Goal: Task Accomplishment & Management: Complete application form

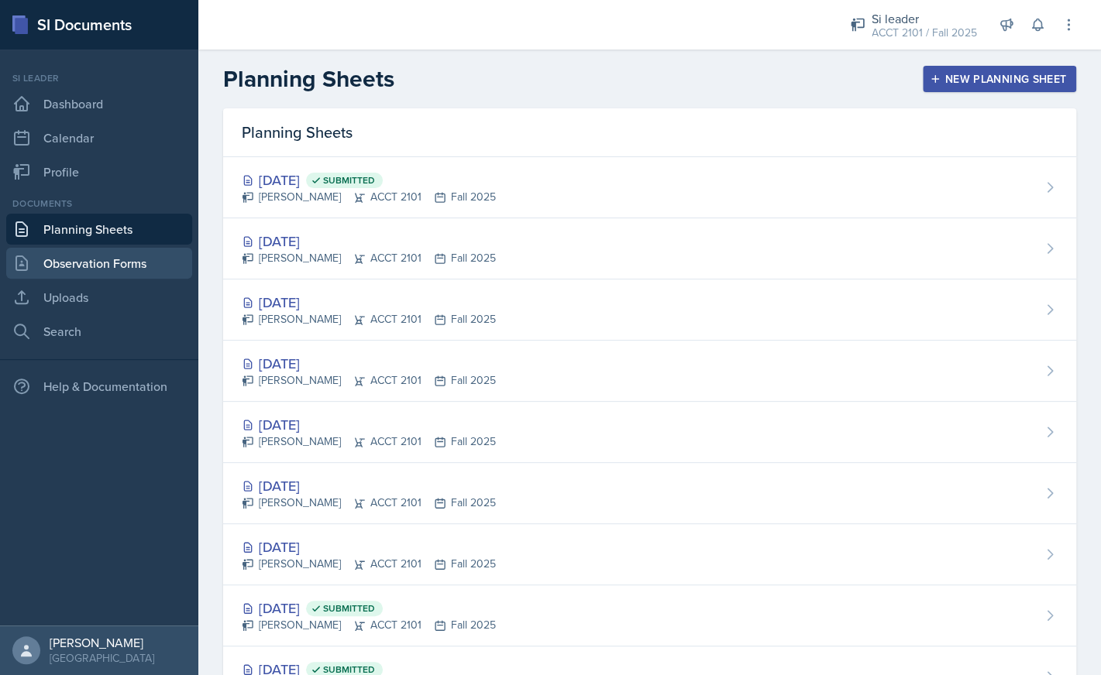
scroll to position [167, 0]
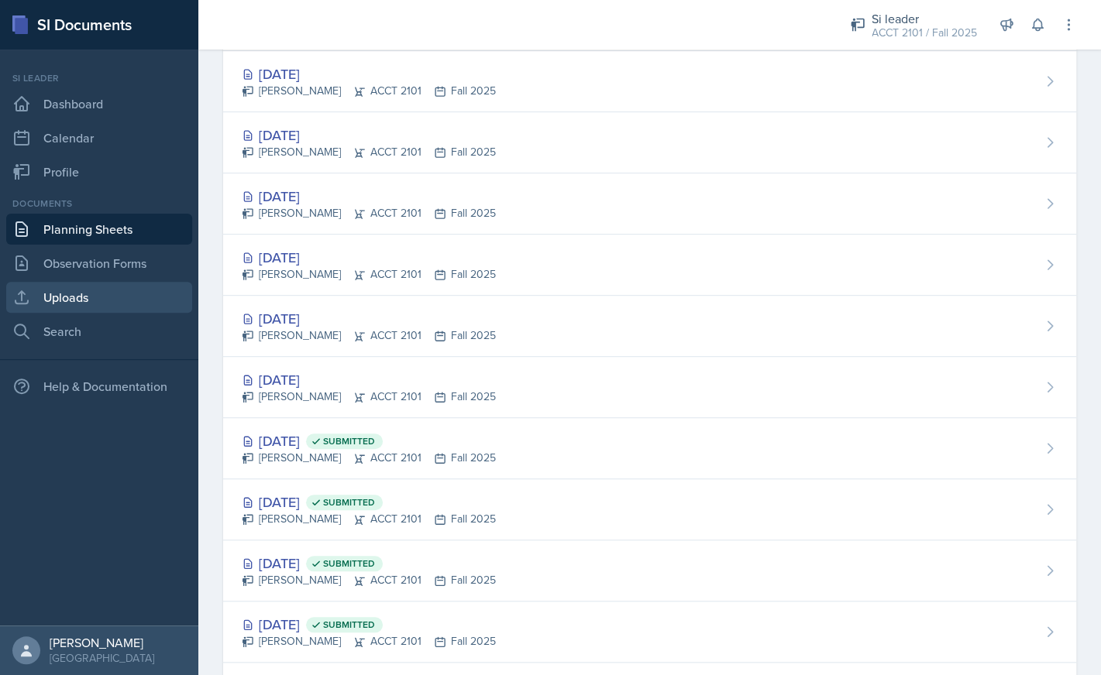
click at [114, 304] on link "Uploads" at bounding box center [99, 297] width 186 height 31
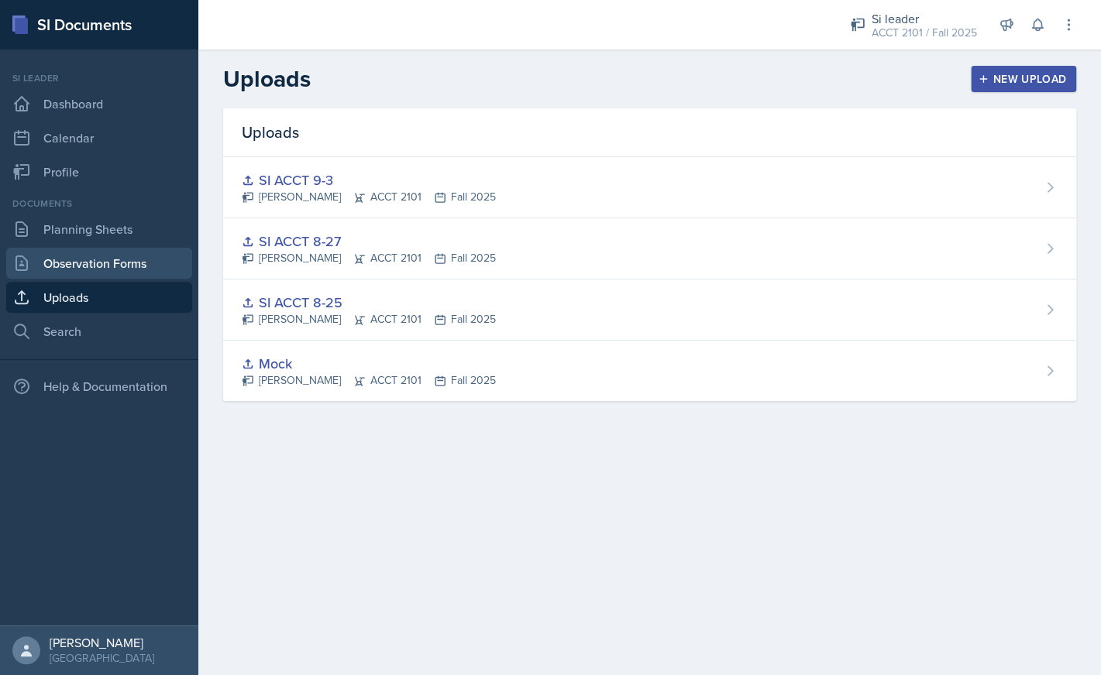
click at [125, 271] on link "Observation Forms" at bounding box center [99, 263] width 186 height 31
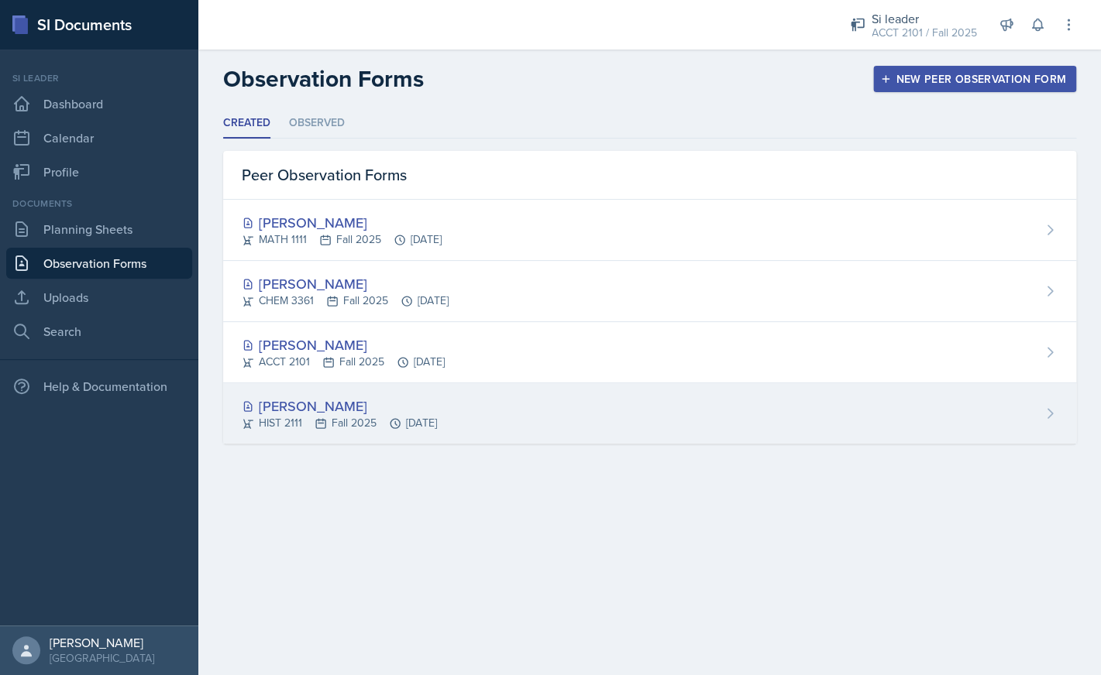
click at [665, 400] on div "[PERSON_NAME] HIST 2111 Fall 2025 [DATE]" at bounding box center [649, 413] width 853 height 60
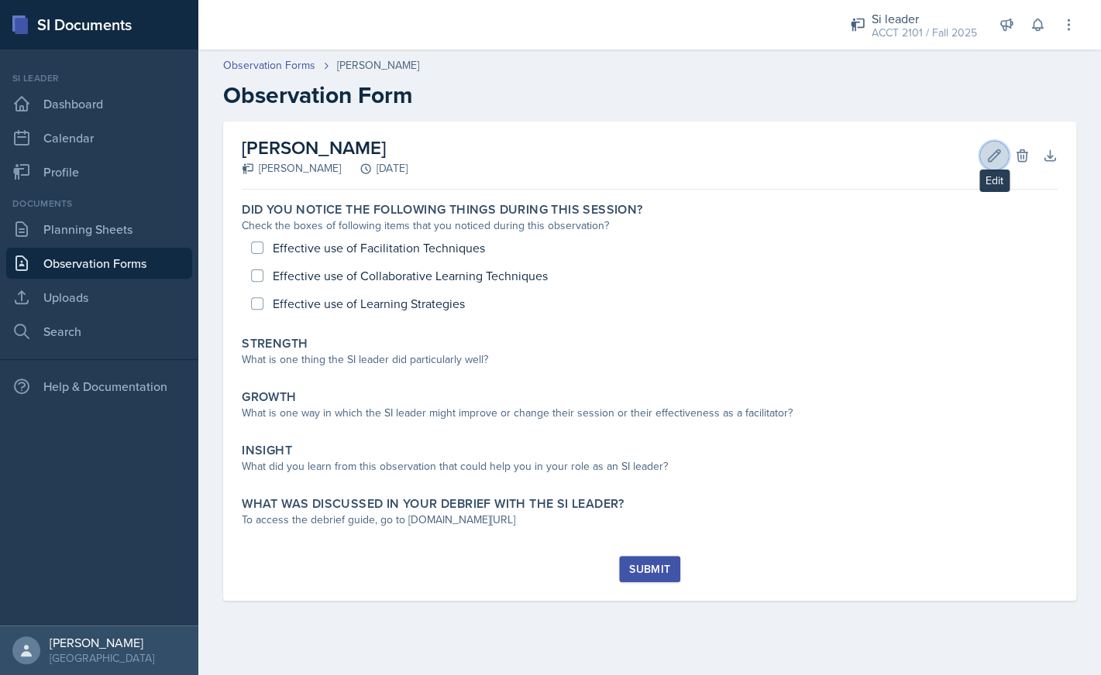
click at [986, 154] on icon at bounding box center [993, 155] width 15 height 15
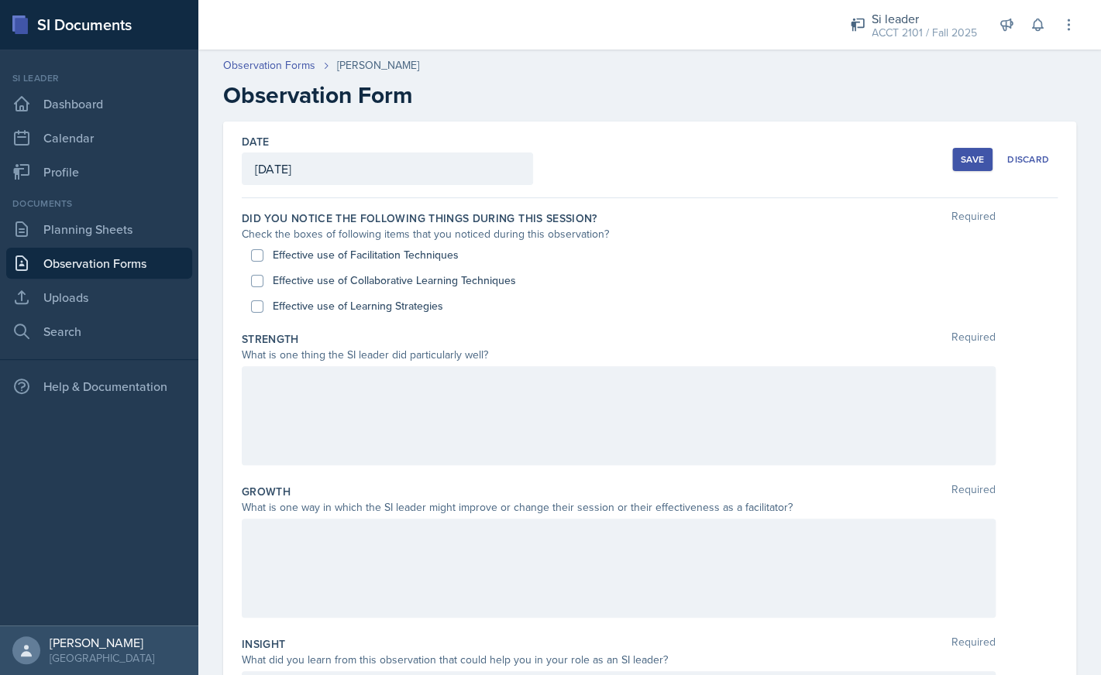
click at [442, 169] on div "[DATE]" at bounding box center [387, 169] width 291 height 33
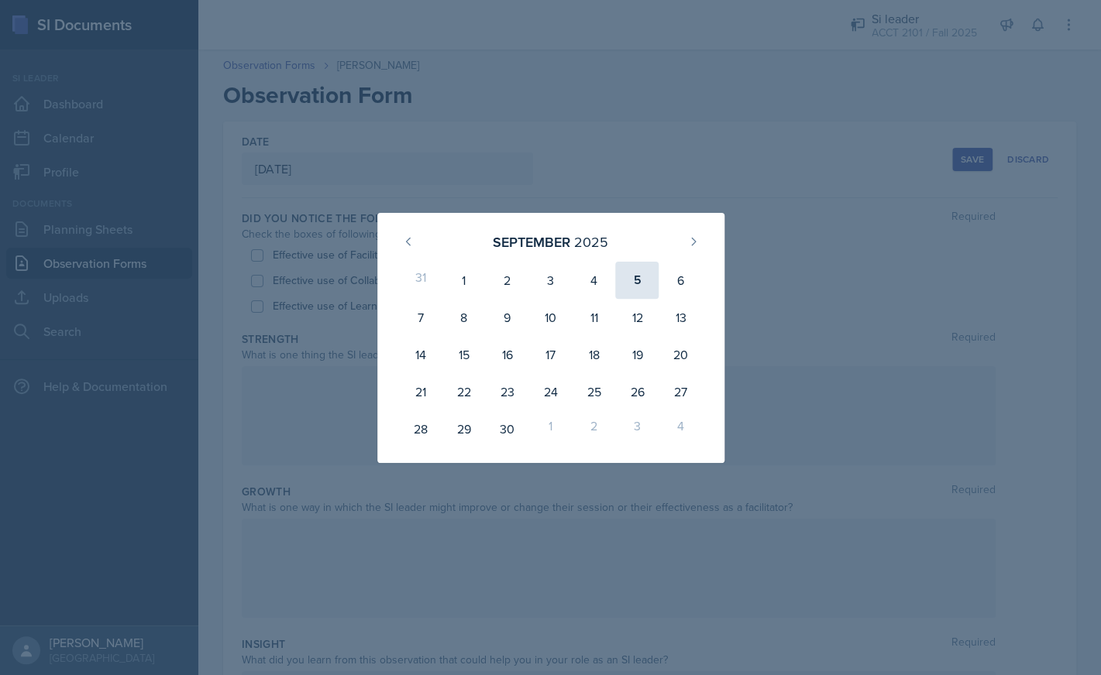
click at [652, 284] on div "5" at bounding box center [636, 280] width 43 height 37
type input "[DATE]"
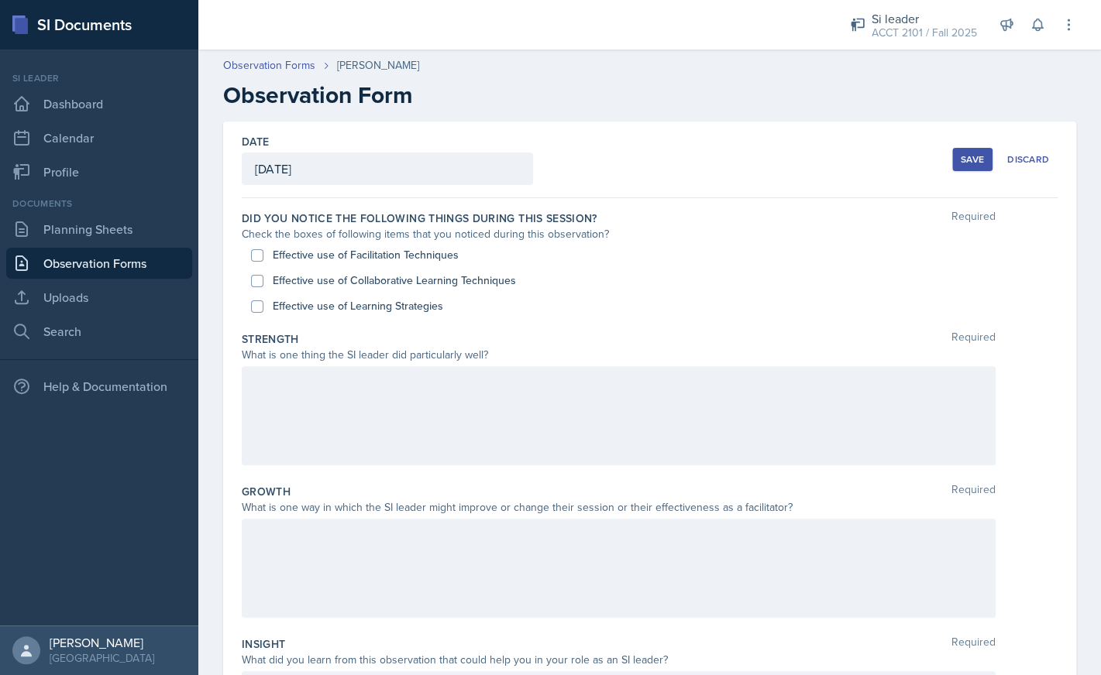
click at [954, 163] on button "Save" at bounding box center [972, 159] width 40 height 23
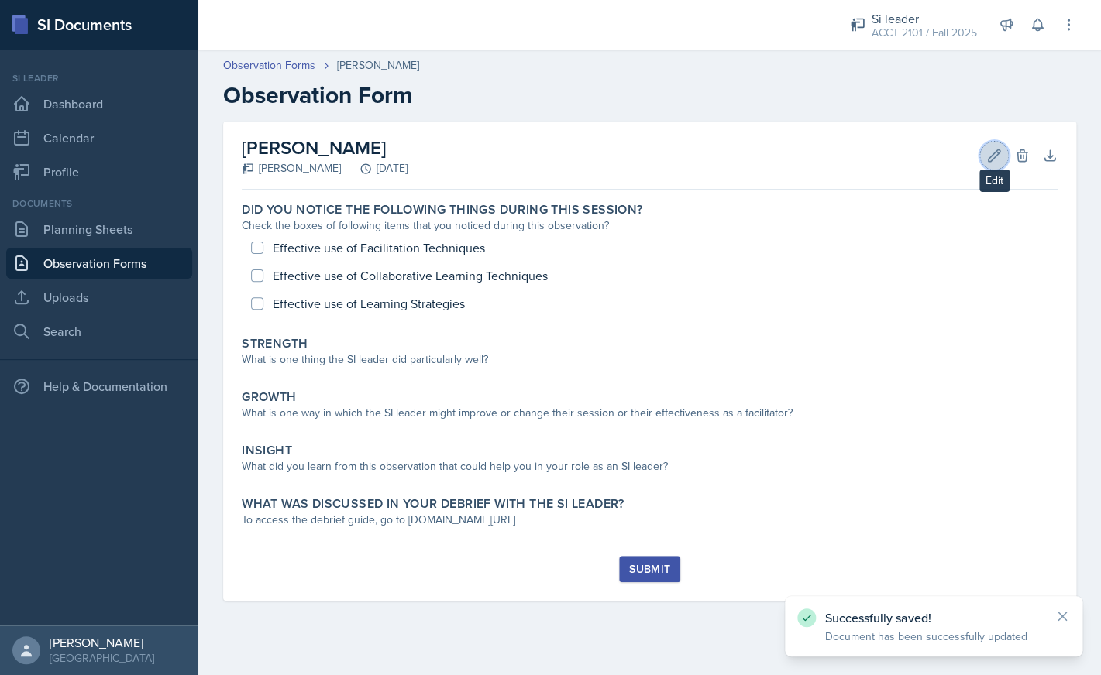
click at [986, 153] on icon at bounding box center [993, 155] width 15 height 15
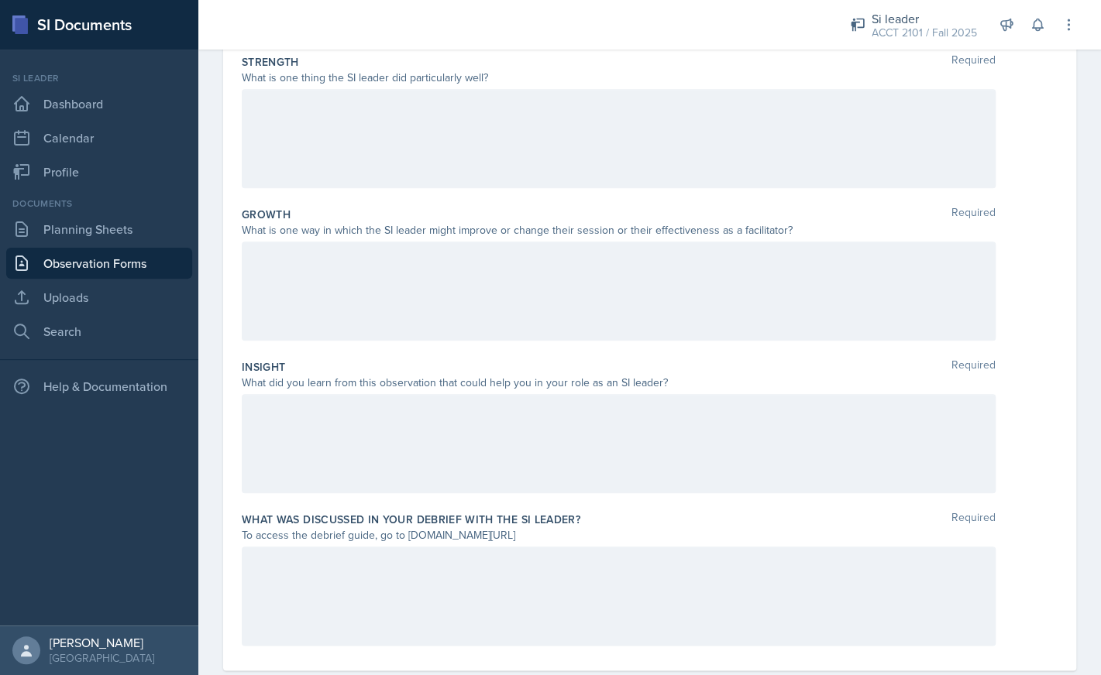
scroll to position [243, 0]
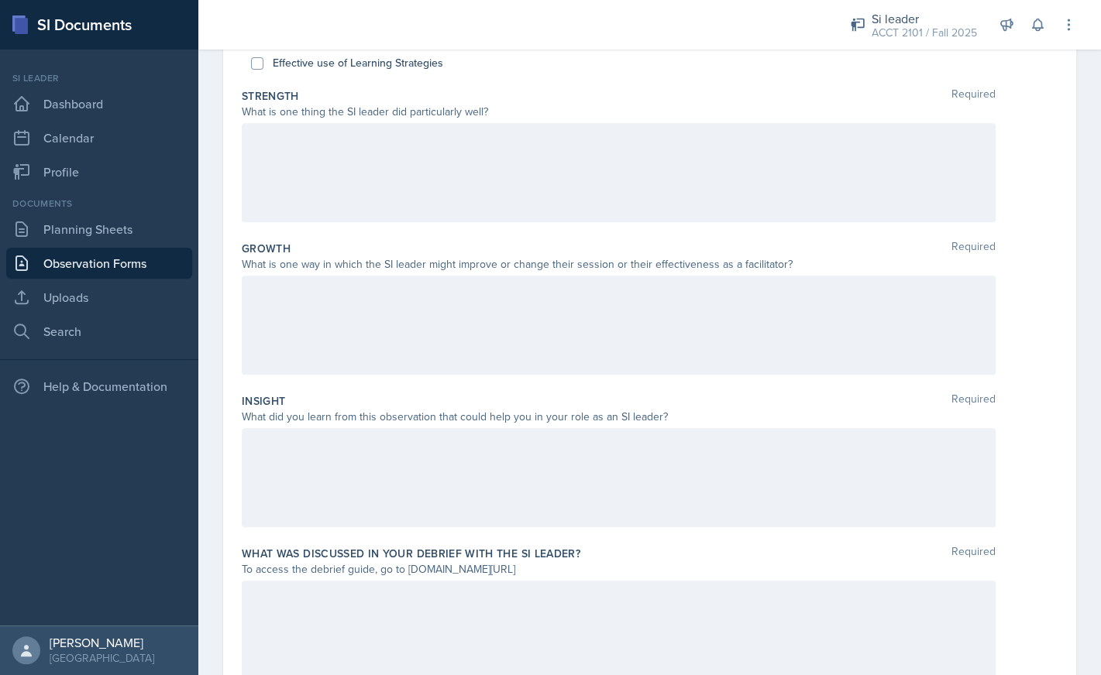
click at [561, 175] on div at bounding box center [619, 172] width 754 height 99
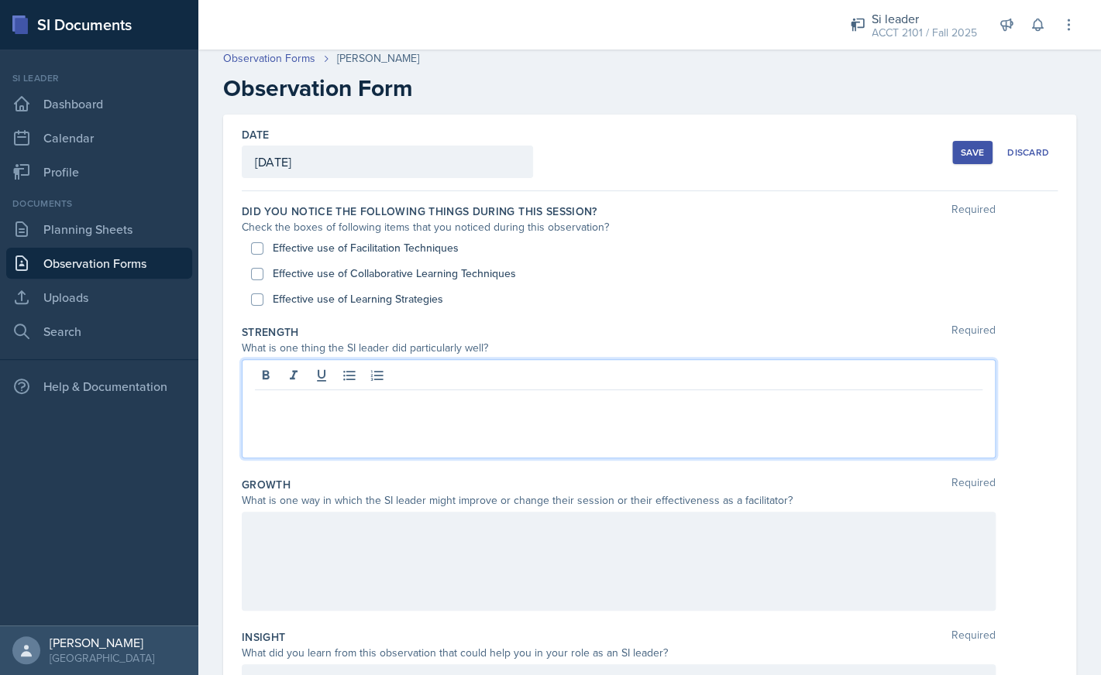
scroll to position [0, 0]
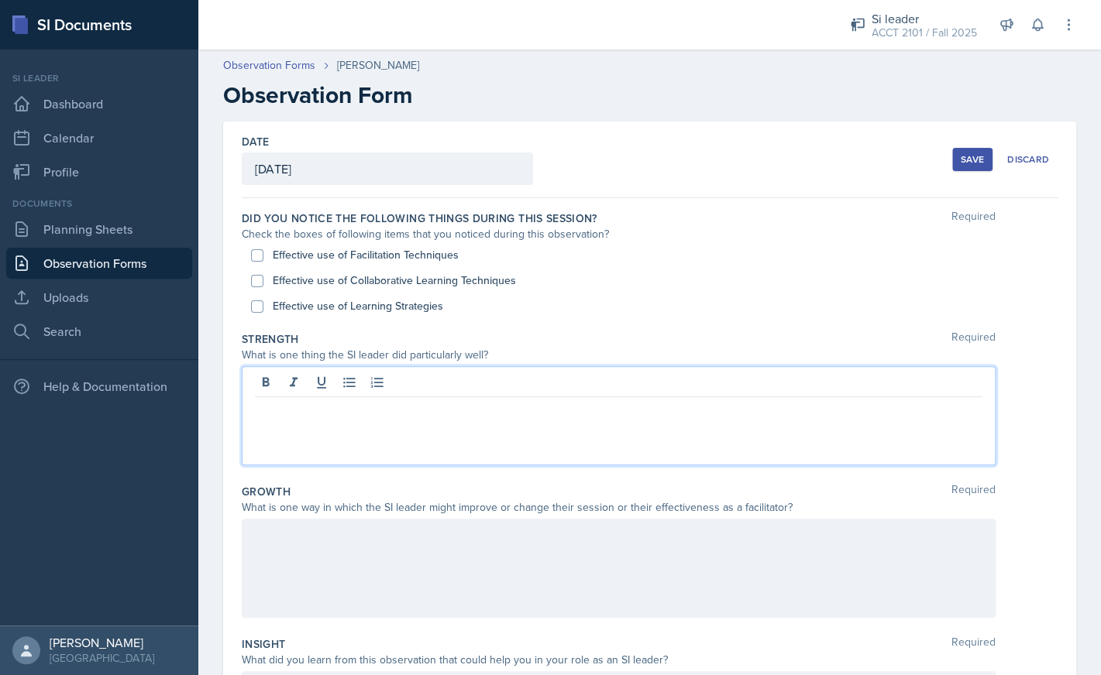
click at [481, 552] on div at bounding box center [619, 568] width 754 height 99
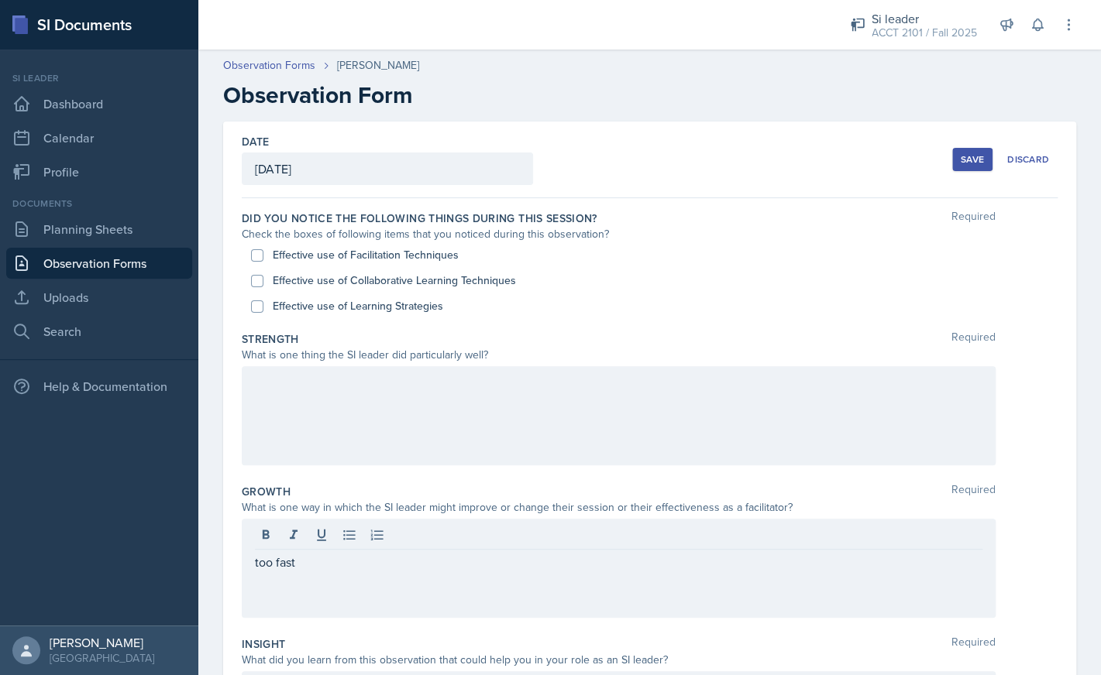
click at [490, 450] on div at bounding box center [619, 415] width 754 height 99
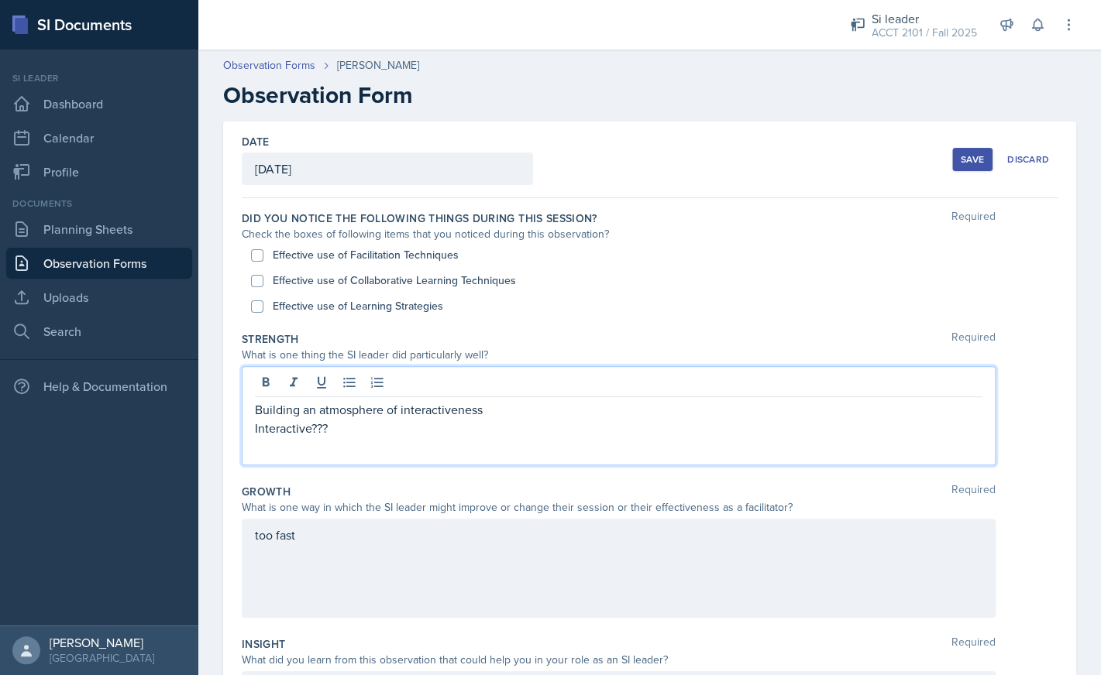
click at [314, 537] on div "too fast" at bounding box center [619, 568] width 754 height 99
click at [452, 380] on div "Building an atmosphere of interactiveness Interactive???" at bounding box center [619, 415] width 754 height 99
click at [426, 434] on p "Interactive???" at bounding box center [618, 428] width 727 height 19
click at [572, 421] on p "Interactive???" at bounding box center [618, 428] width 727 height 19
click at [528, 415] on p "Building an atmosphere of inter activeness" at bounding box center [618, 409] width 727 height 19
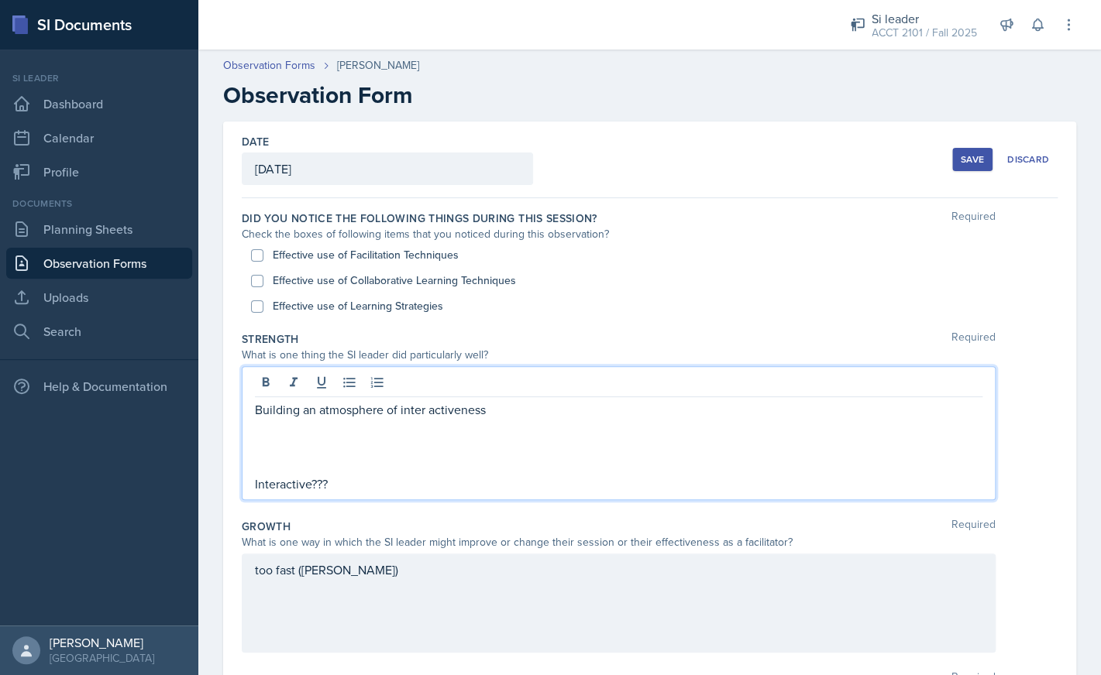
click at [429, 413] on p "Building an atmosphere of inter activeness" at bounding box center [618, 409] width 727 height 19
click at [407, 430] on p at bounding box center [618, 428] width 727 height 19
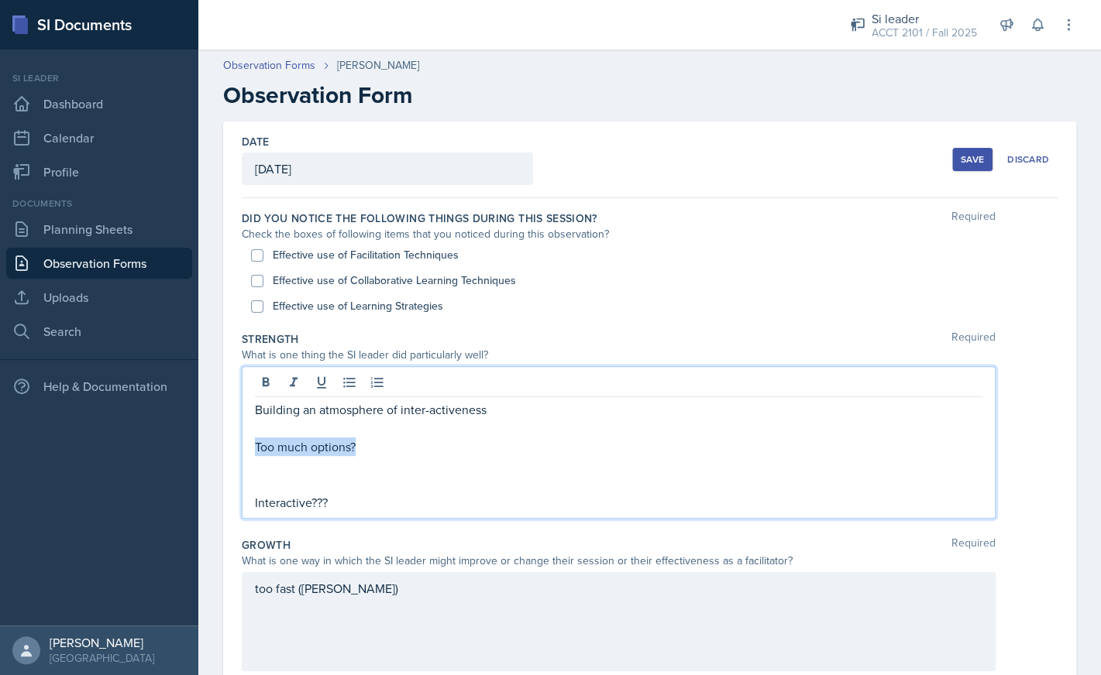
drag, startPoint x: 375, startPoint y: 455, endPoint x: 244, endPoint y: 445, distance: 131.3
click at [244, 445] on div "Building an atmosphere of inter-activeness Too much options? Interactive???" at bounding box center [619, 442] width 754 height 153
click at [299, 623] on div "too fast ([PERSON_NAME])" at bounding box center [619, 621] width 754 height 99
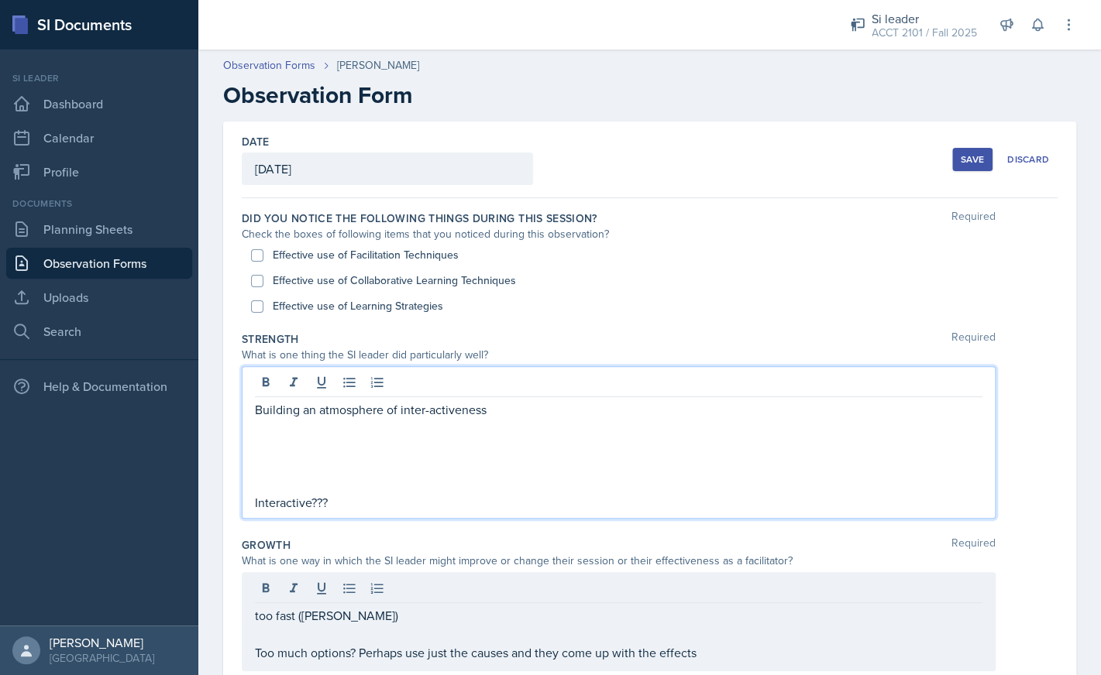
click at [526, 401] on div "Building an atmosphere of inter-activeness Interactive???" at bounding box center [618, 456] width 727 height 112
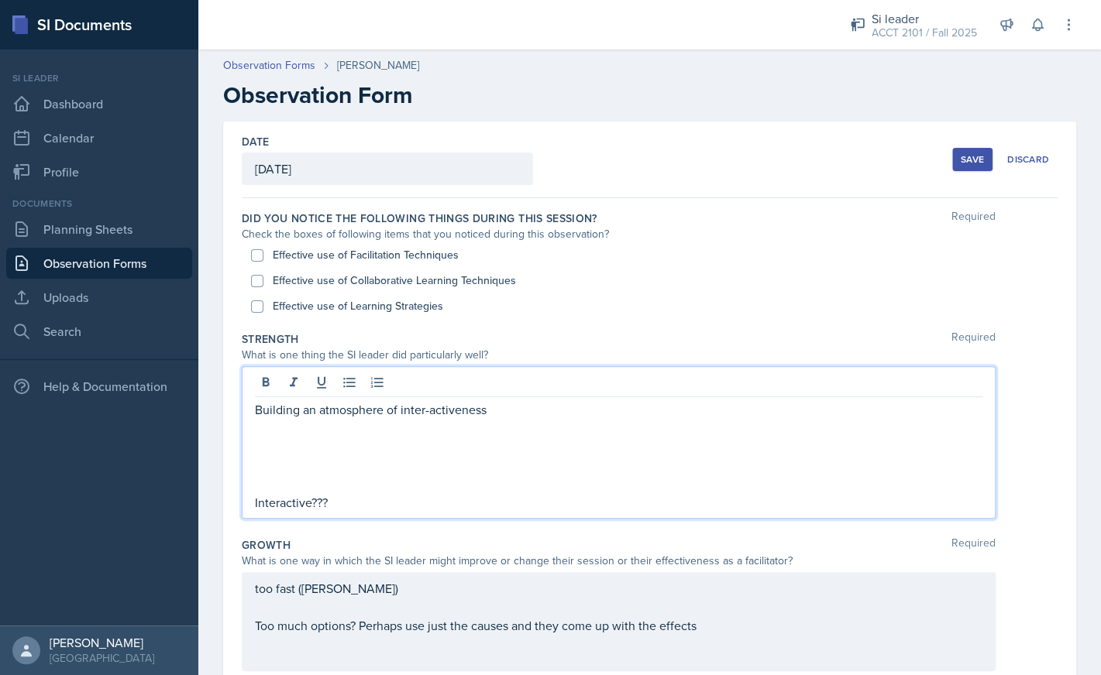
click at [256, 414] on p "Building an atmosphere of inter-activeness" at bounding box center [618, 409] width 727 height 19
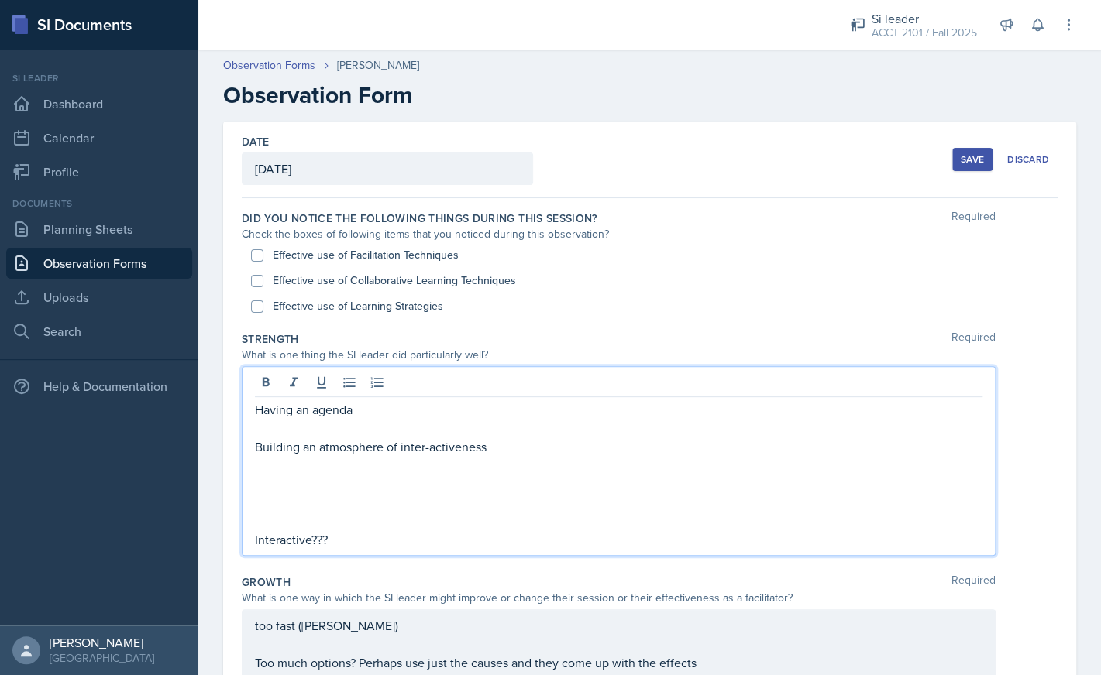
click at [302, 482] on p at bounding box center [618, 484] width 727 height 19
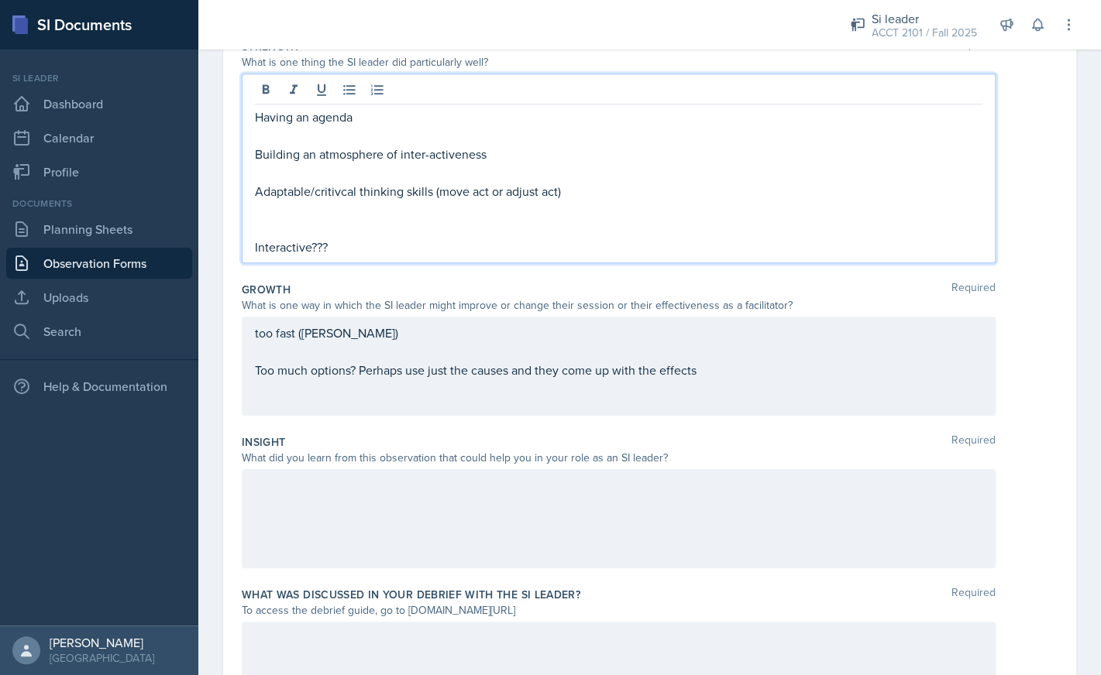
scroll to position [400, 0]
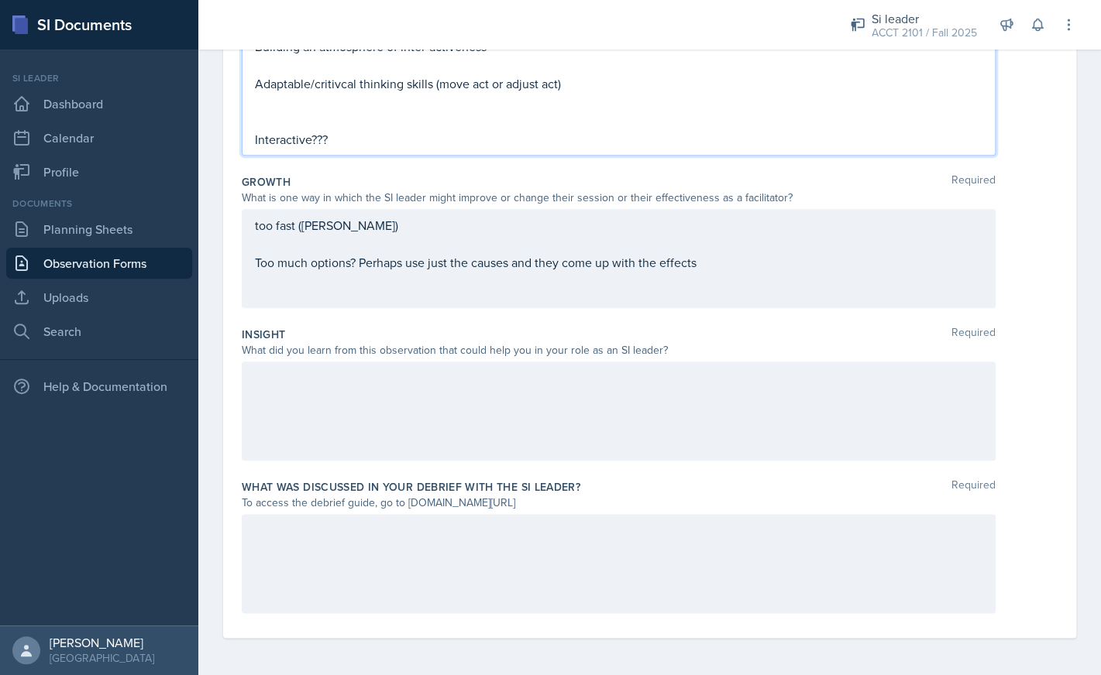
click at [728, 290] on div "too fast ([PERSON_NAME]) Too much options? Perhaps use just the causes and they…" at bounding box center [619, 258] width 754 height 99
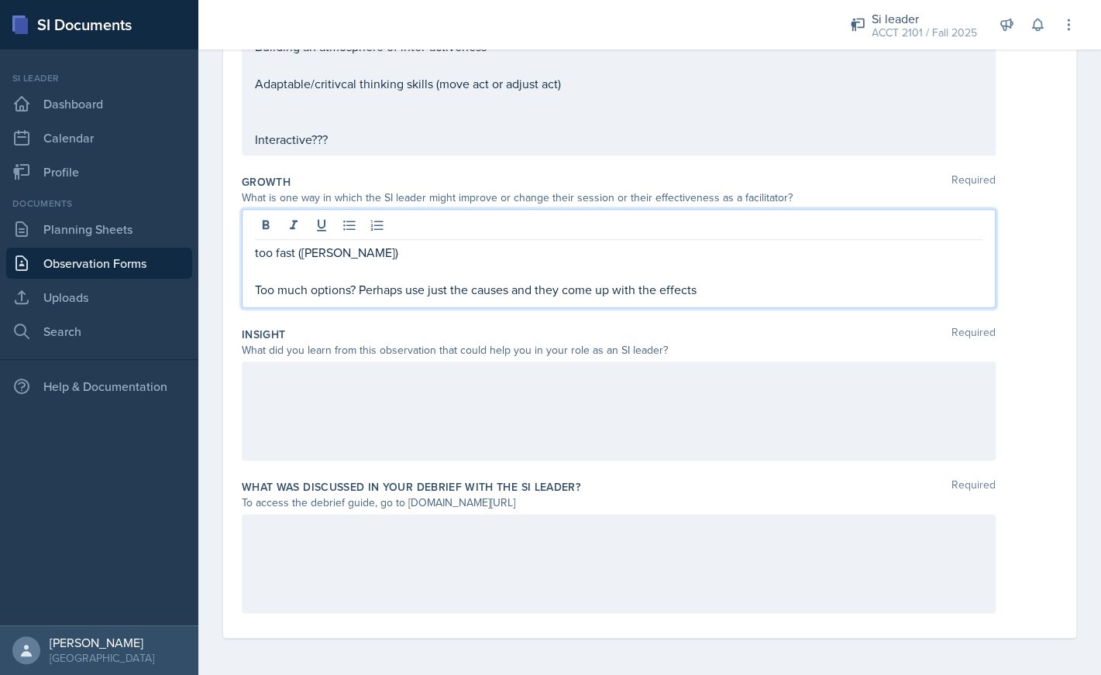
scroll to position [373, 0]
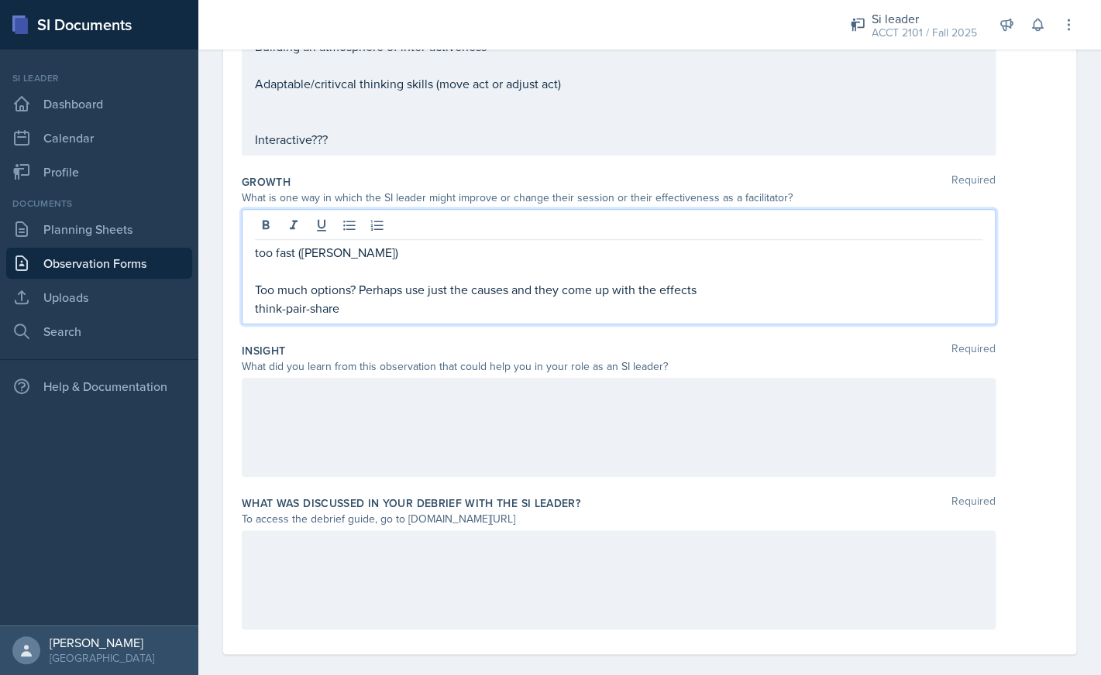
click at [825, 282] on p "Too much options? Perhaps use just the causes and they come up with the effects" at bounding box center [618, 289] width 727 height 19
click at [660, 445] on div at bounding box center [619, 427] width 754 height 99
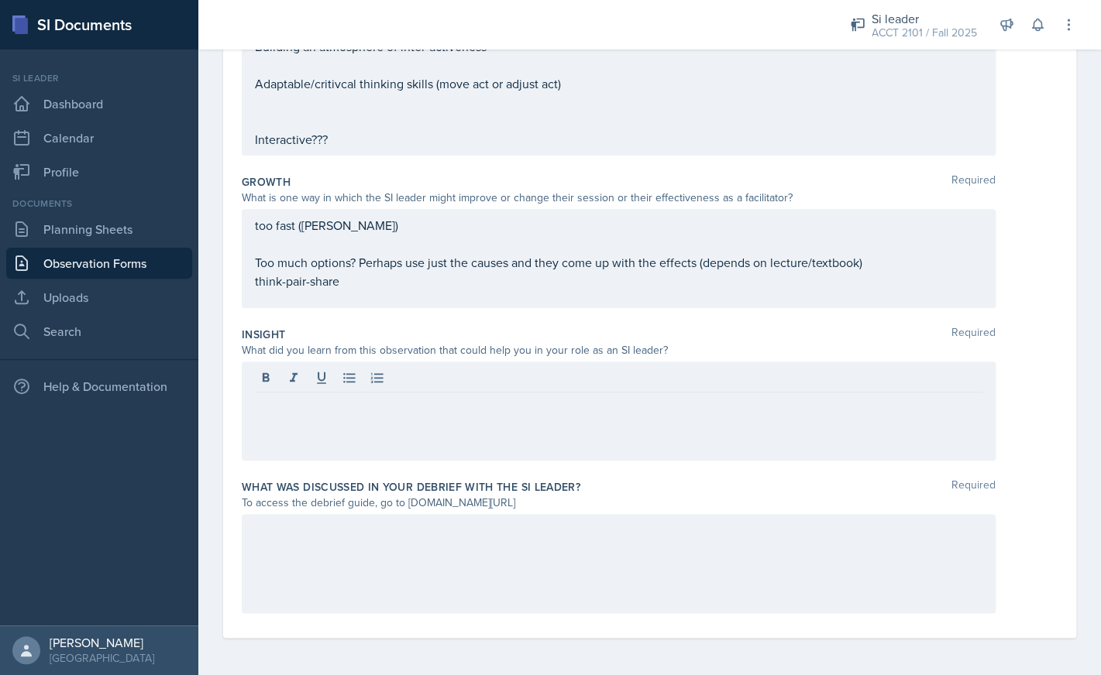
click at [622, 565] on div at bounding box center [619, 563] width 754 height 99
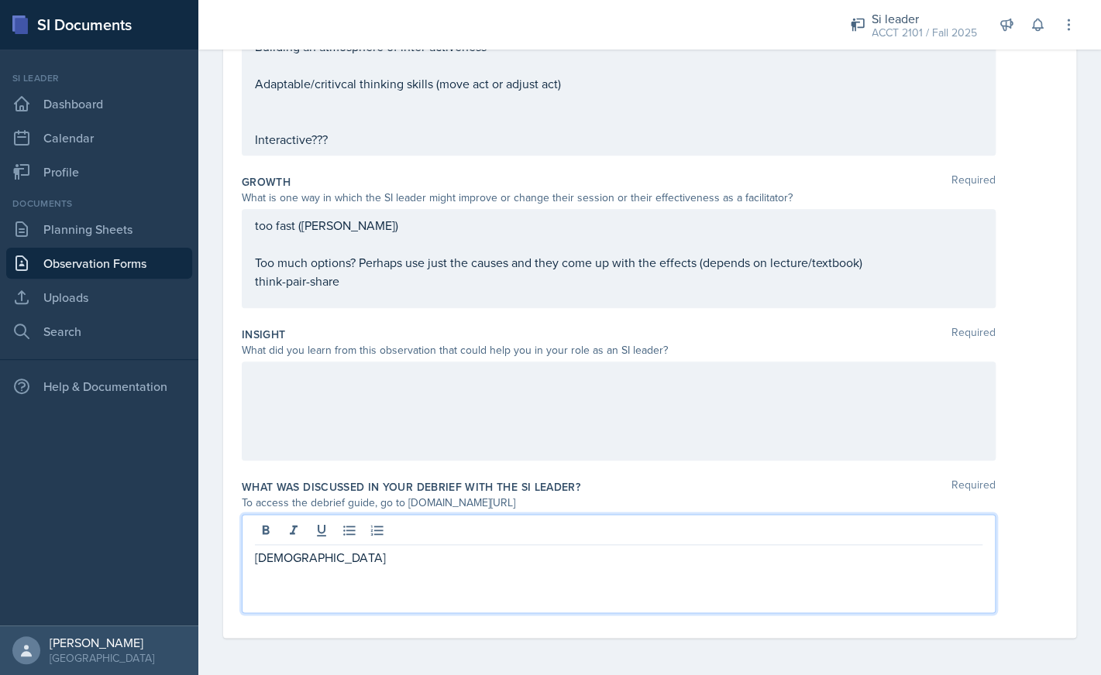
click at [573, 586] on div "[DEMOGRAPHIC_DATA]" at bounding box center [619, 563] width 754 height 99
click at [541, 557] on p "[DEMOGRAPHIC_DATA]" at bounding box center [618, 557] width 727 height 19
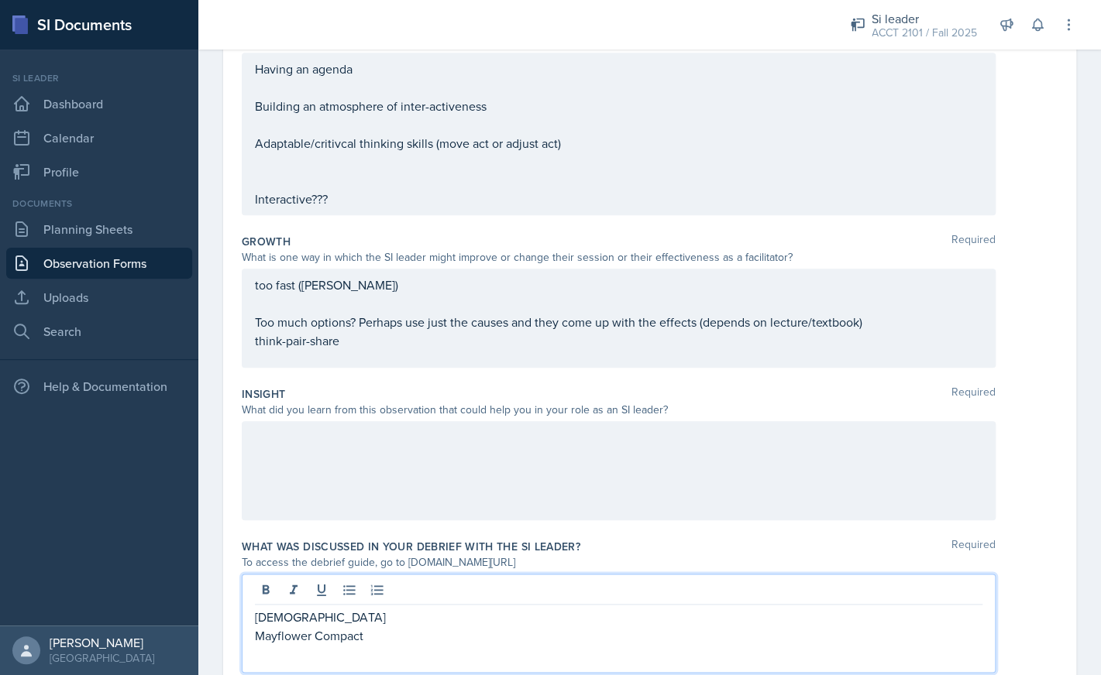
scroll to position [264, 0]
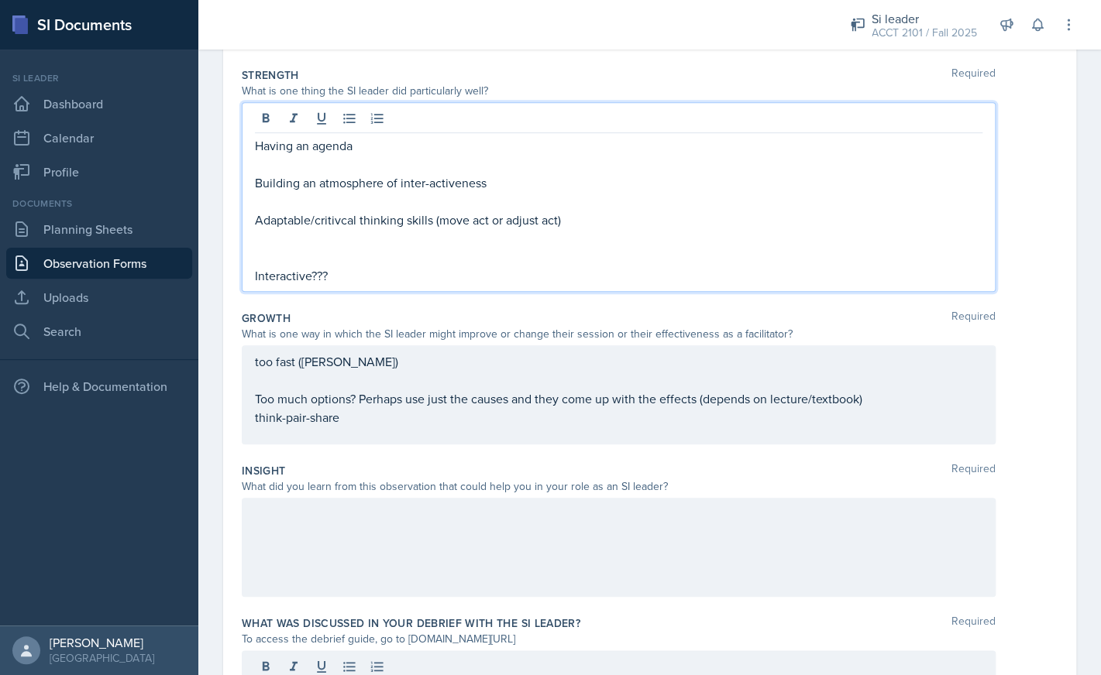
click at [612, 201] on div "Having an agenda Building an atmosphere of inter-activeness Adaptable/critivcal…" at bounding box center [618, 210] width 727 height 149
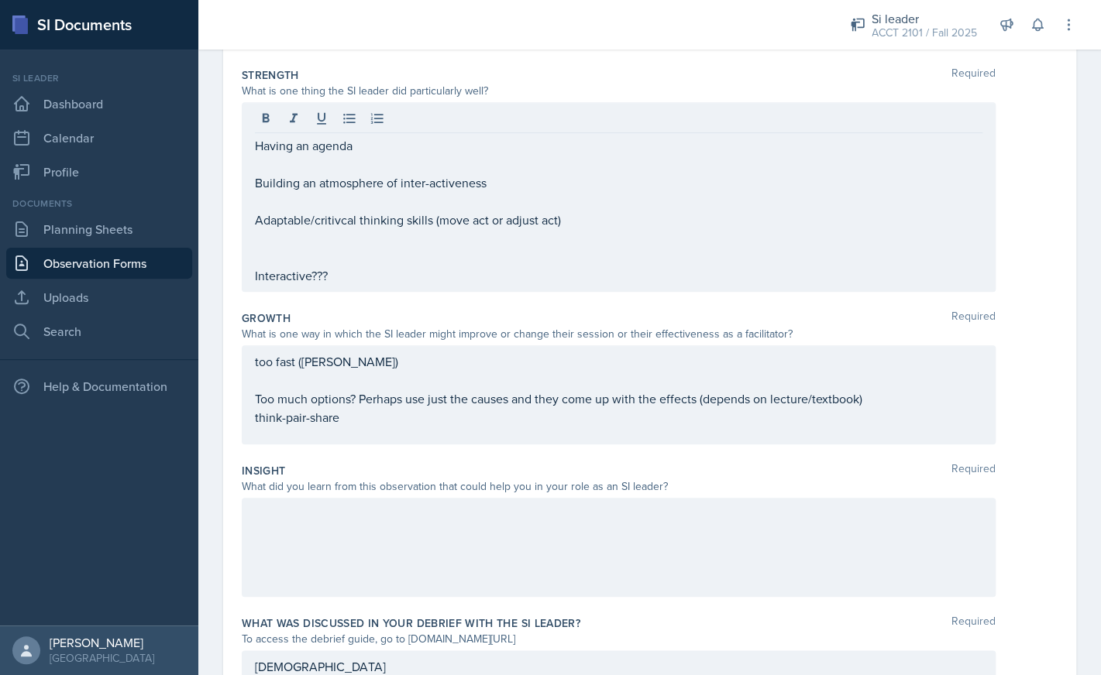
click at [363, 290] on div "Having an agenda Building an atmosphere of inter-activeness Adaptable/critivcal…" at bounding box center [619, 197] width 754 height 190
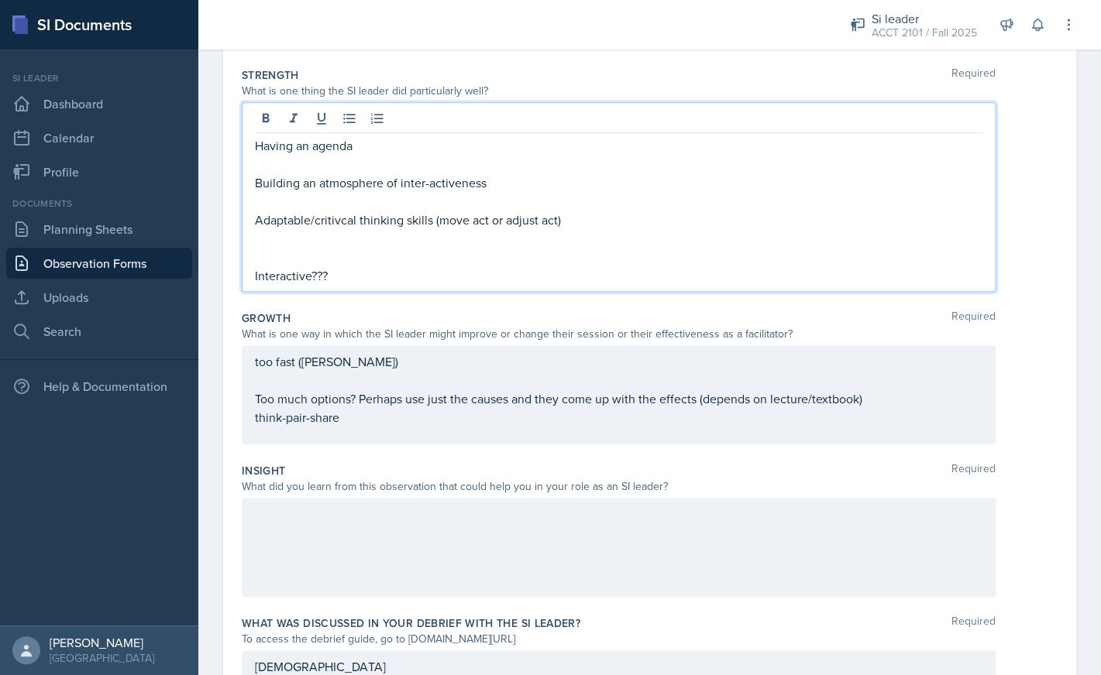
click at [334, 283] on p "Interactive???" at bounding box center [618, 275] width 727 height 19
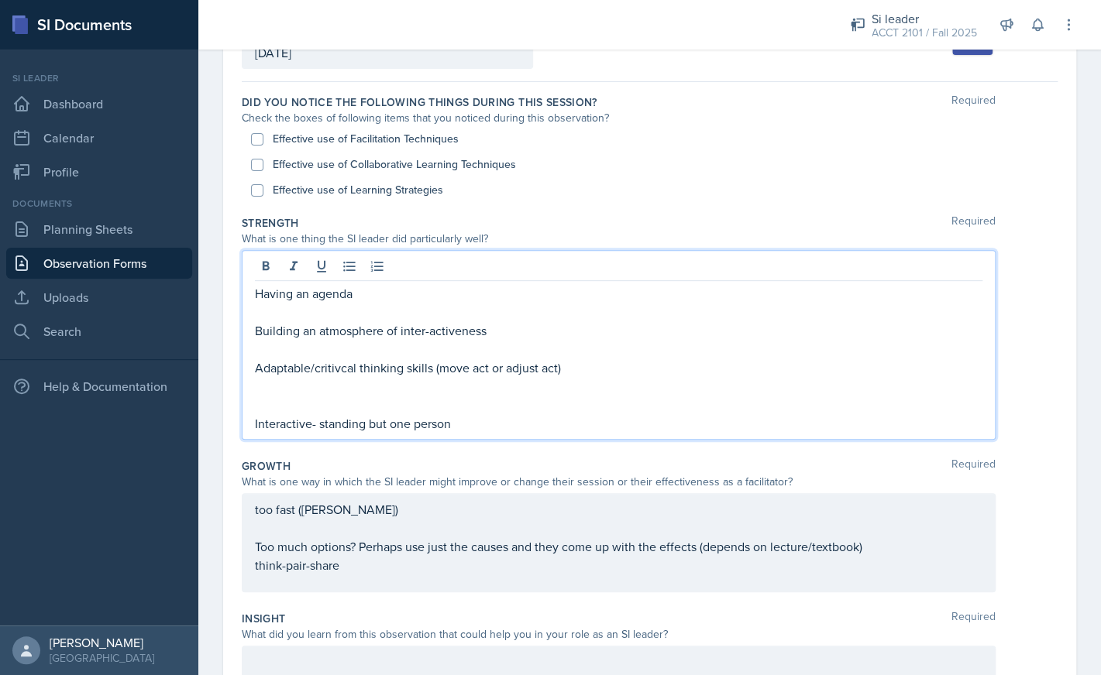
scroll to position [0, 0]
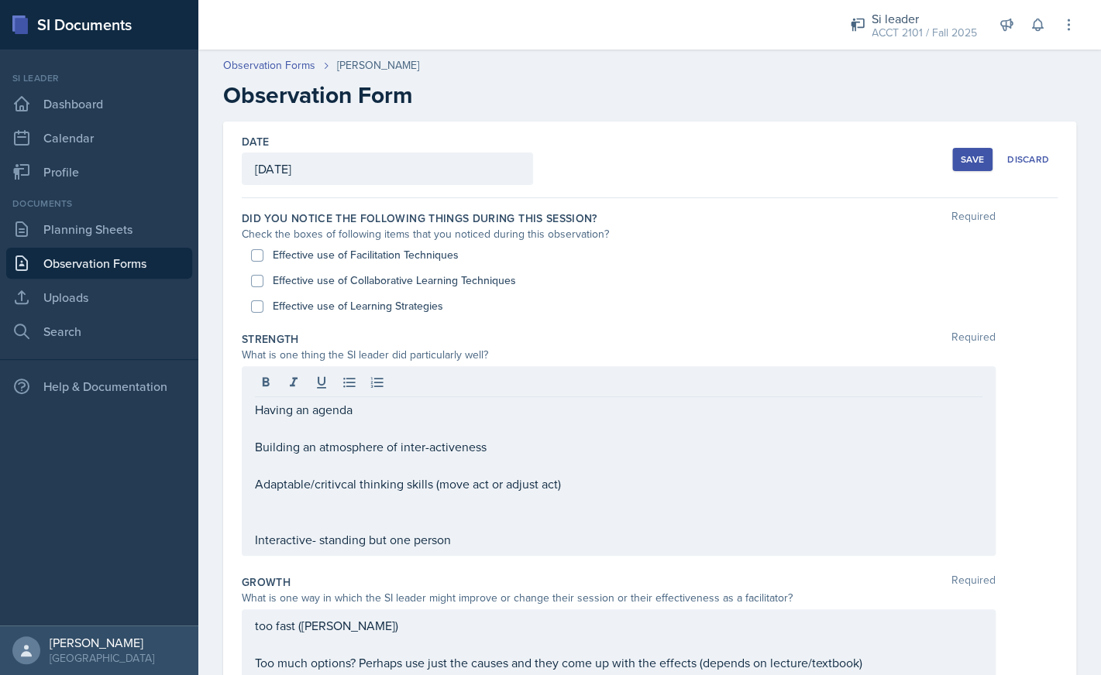
click at [958, 162] on button "Save" at bounding box center [972, 159] width 40 height 23
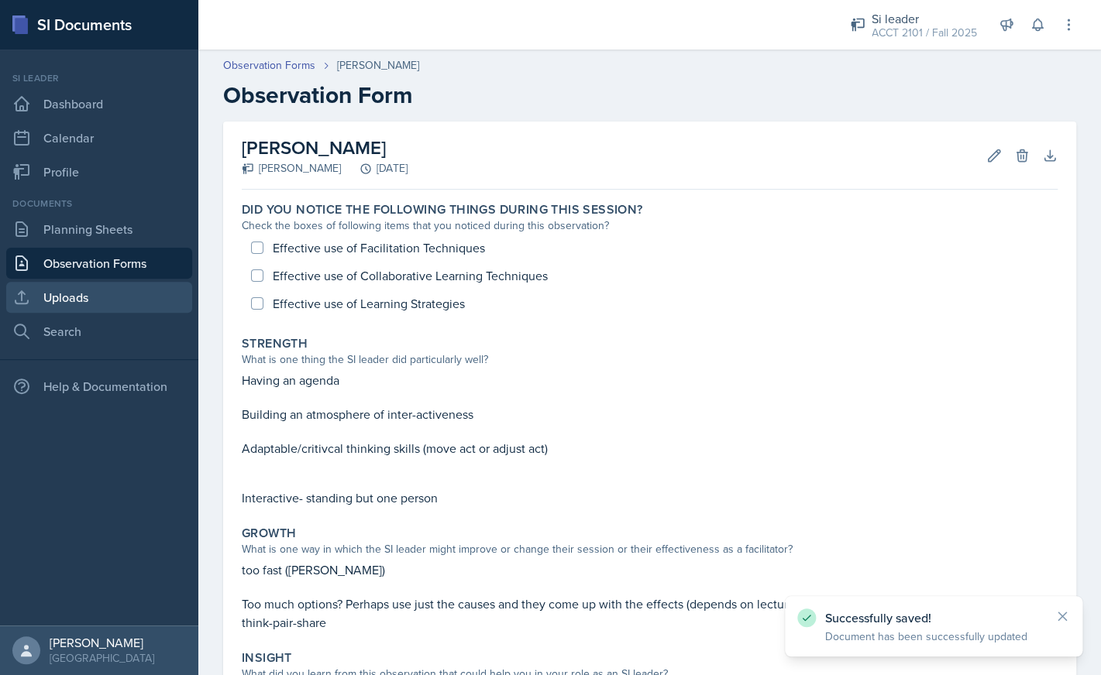
click at [130, 294] on link "Uploads" at bounding box center [99, 297] width 186 height 31
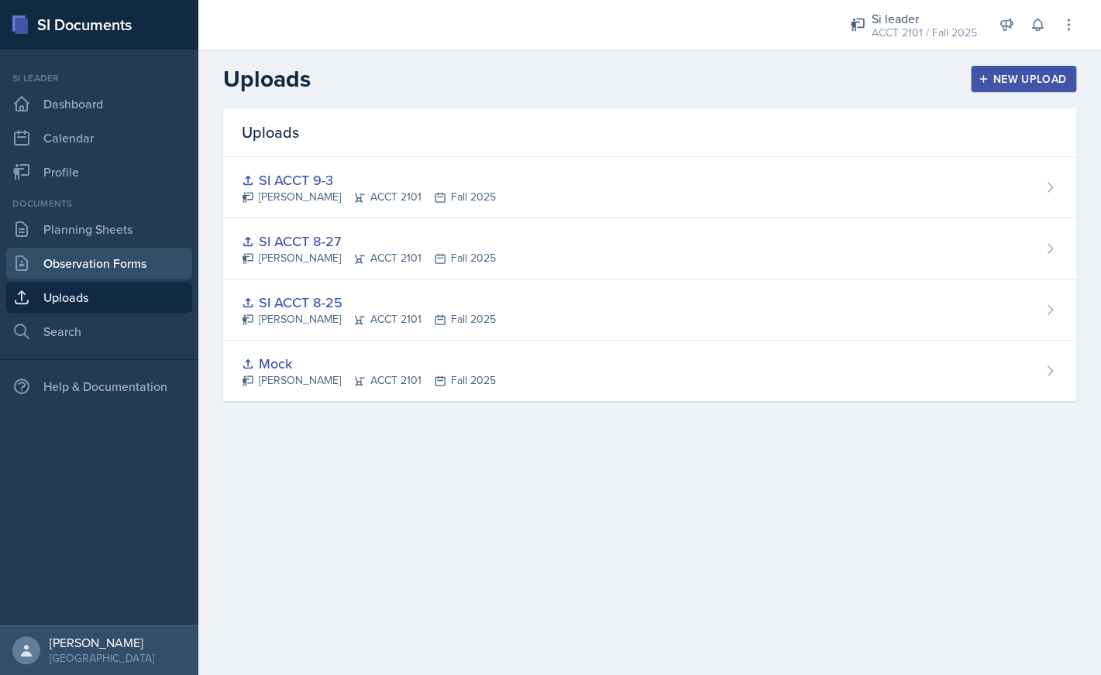
click at [126, 263] on link "Observation Forms" at bounding box center [99, 263] width 186 height 31
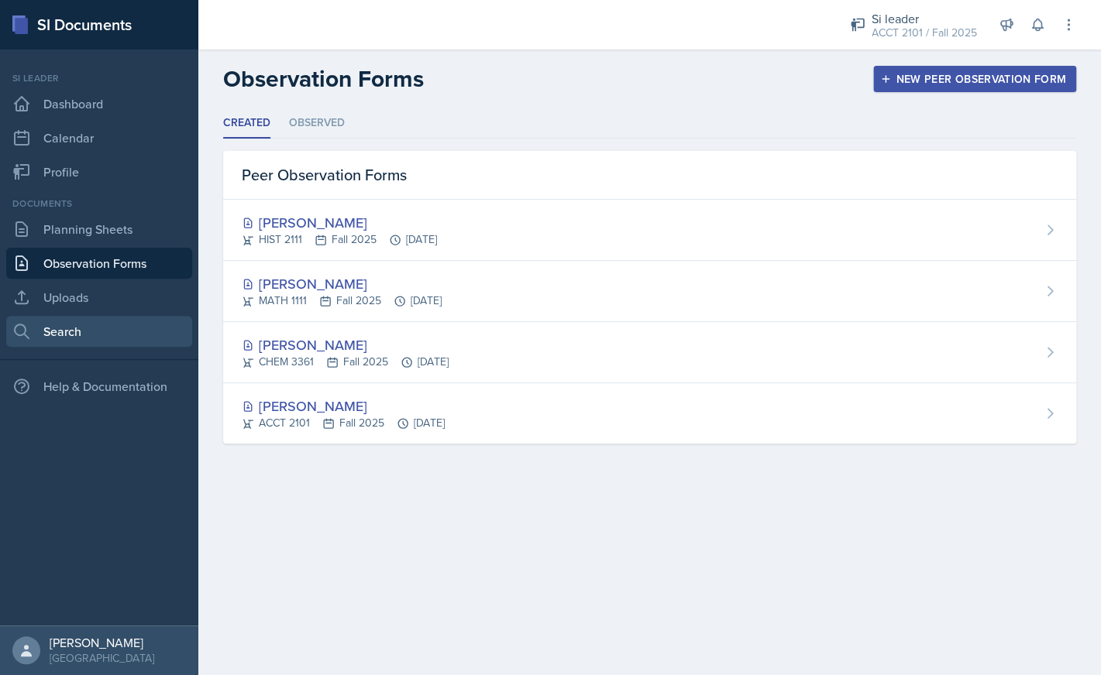
click at [98, 325] on link "Search" at bounding box center [99, 331] width 186 height 31
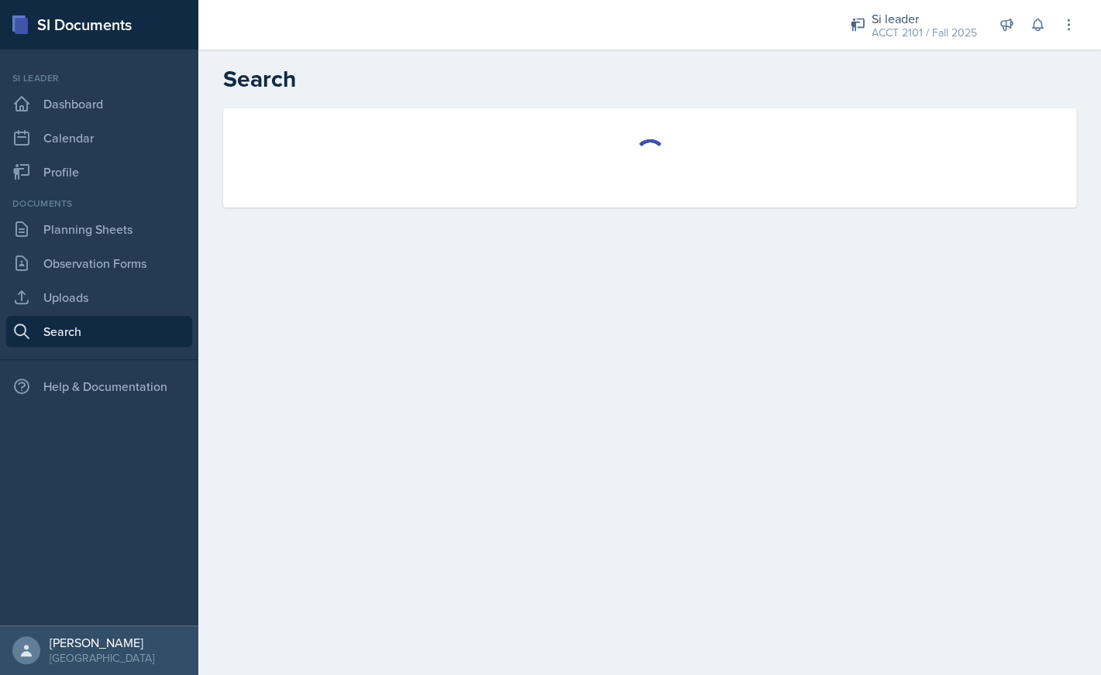
select select "all"
select select "1"
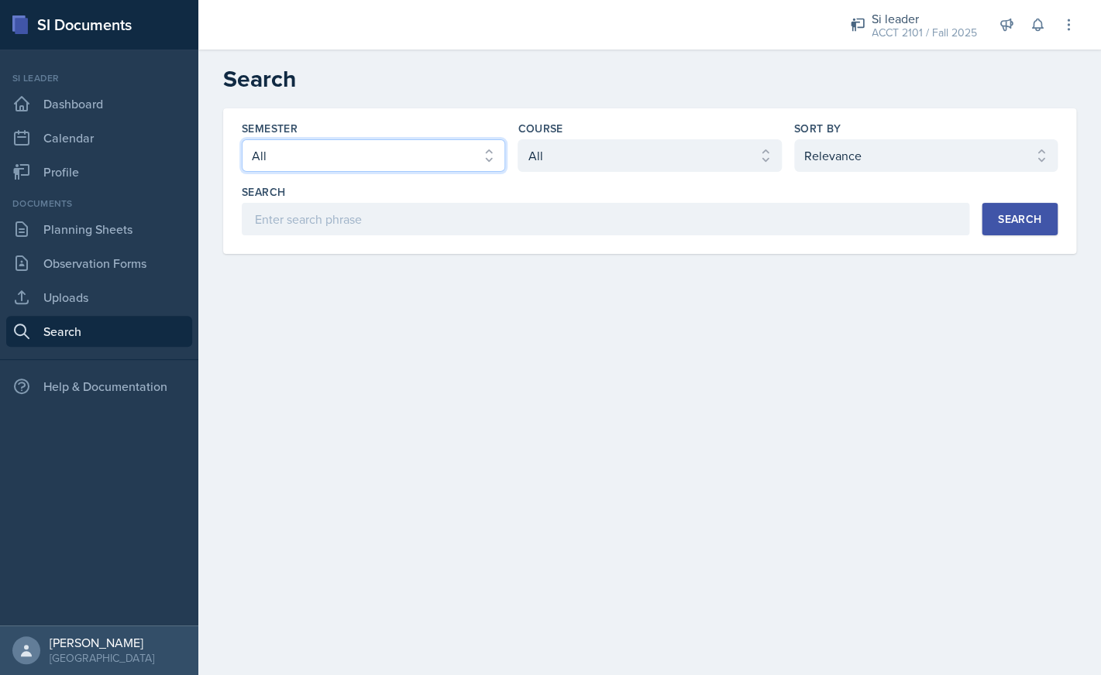
select select "2bed604d-1099-4043-b1bc-2365e8740244"
click option "Fall 2025" at bounding box center [0, 0] width 0 height 0
click at [517, 139] on select "Select course All ACCT 2101 ACCT 2102 ACCT 4050 ANTH 1102 ANTH 3301 ARCH 1000 A…" at bounding box center [648, 155] width 263 height 33
select select "4b35a4de-7cc5-41bb-ac1b-ec0866e1a687"
click option "HIST 2111" at bounding box center [0, 0] width 0 height 0
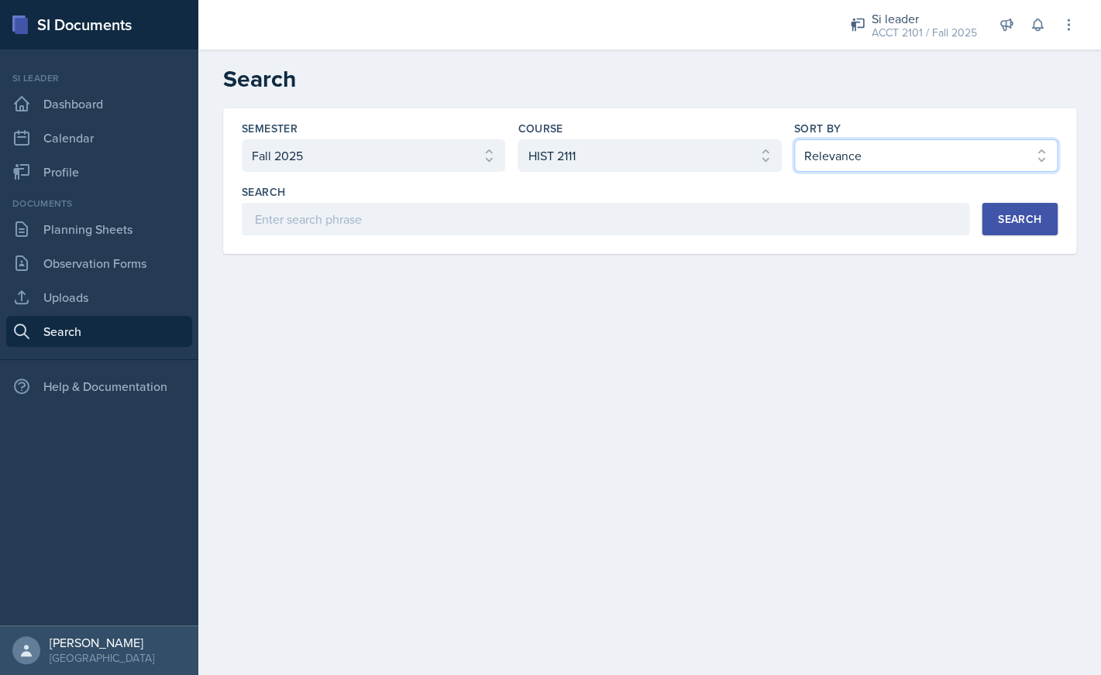
select select "2"
click option "Document Date (Asc)" at bounding box center [0, 0] width 0 height 0
click at [1011, 229] on button "Search" at bounding box center [1019, 219] width 76 height 33
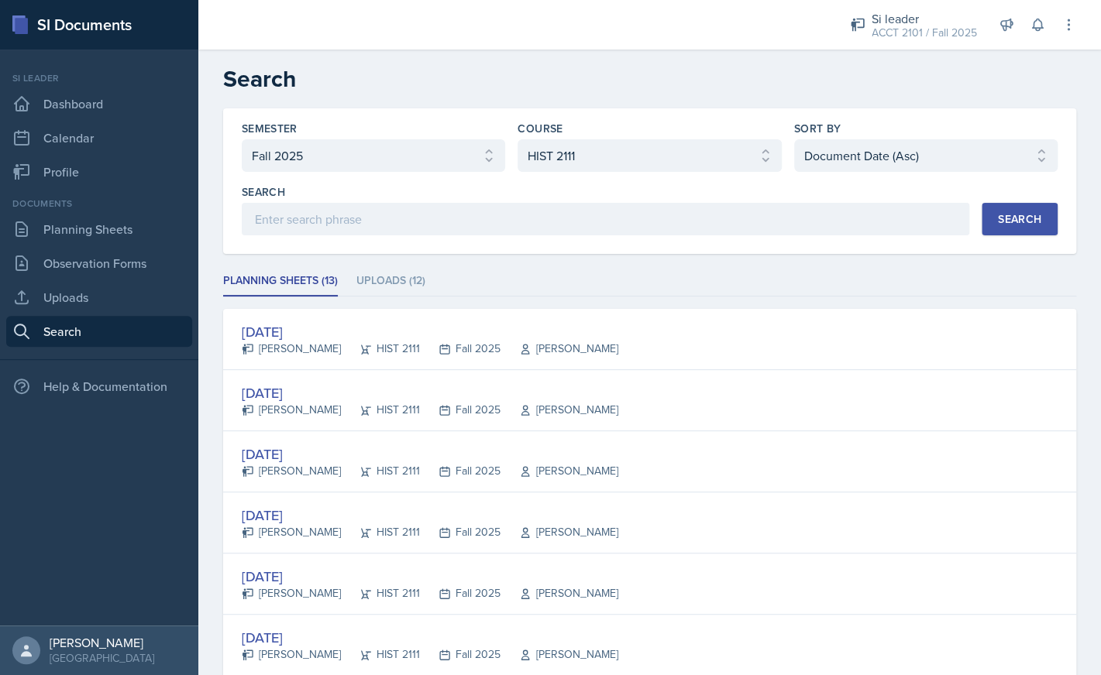
drag, startPoint x: 1011, startPoint y: 229, endPoint x: 1005, endPoint y: -65, distance: 294.4
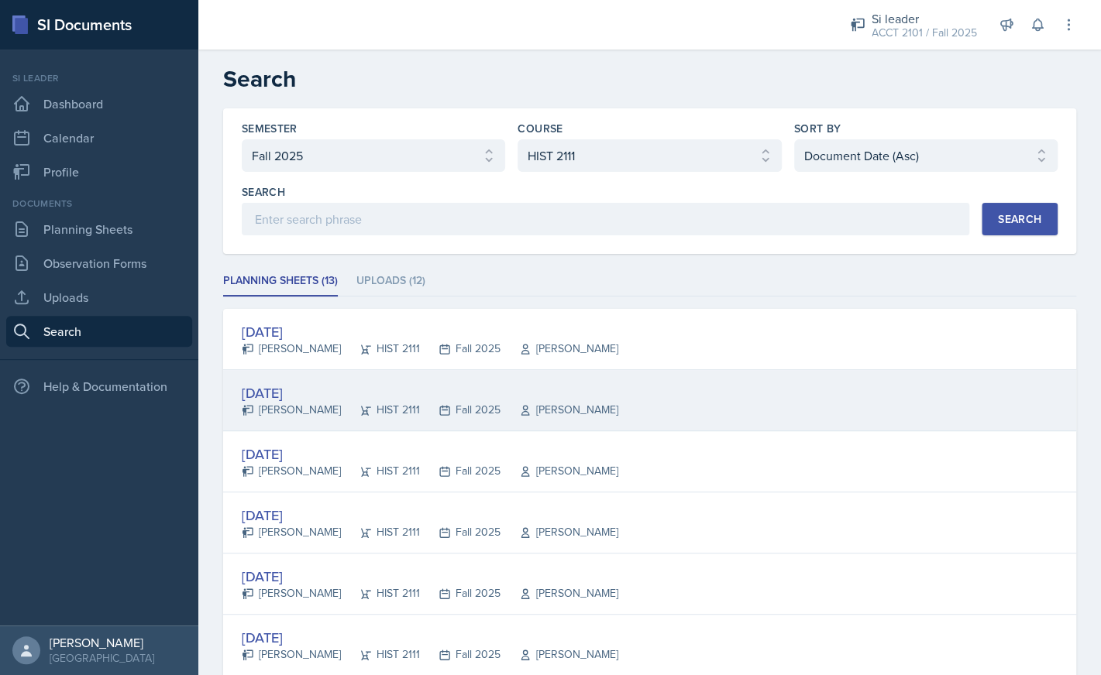
scroll to position [527, 0]
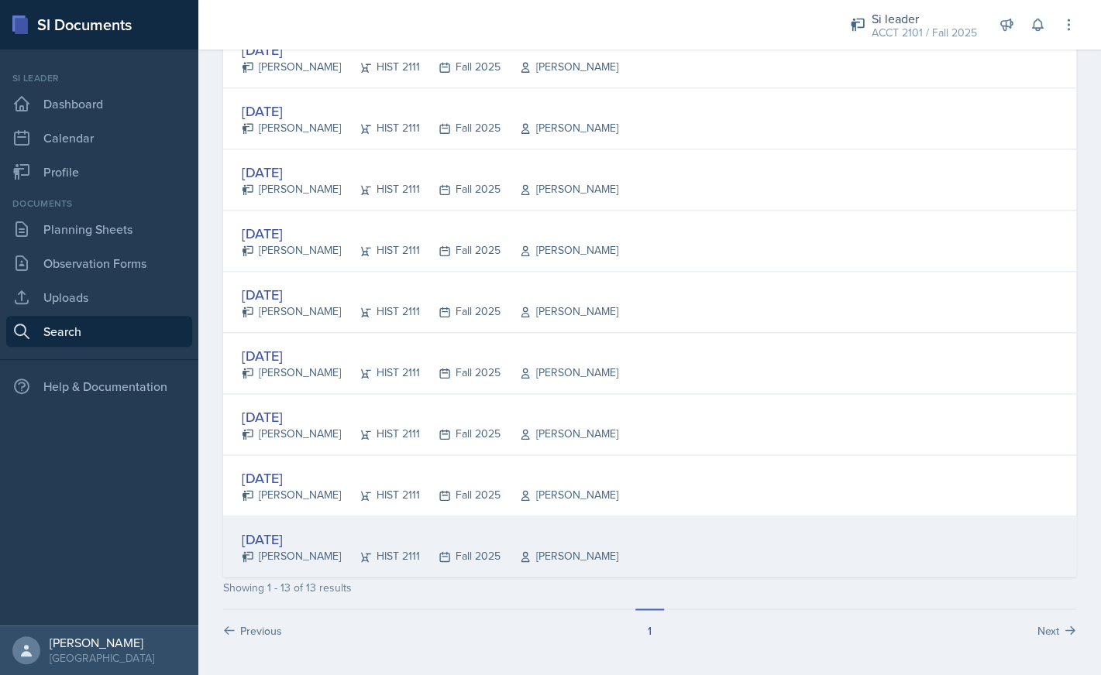
click at [623, 536] on div "[DATE] [PERSON_NAME] HIST 2111 Fall 2025 [PERSON_NAME]" at bounding box center [649, 547] width 853 height 60
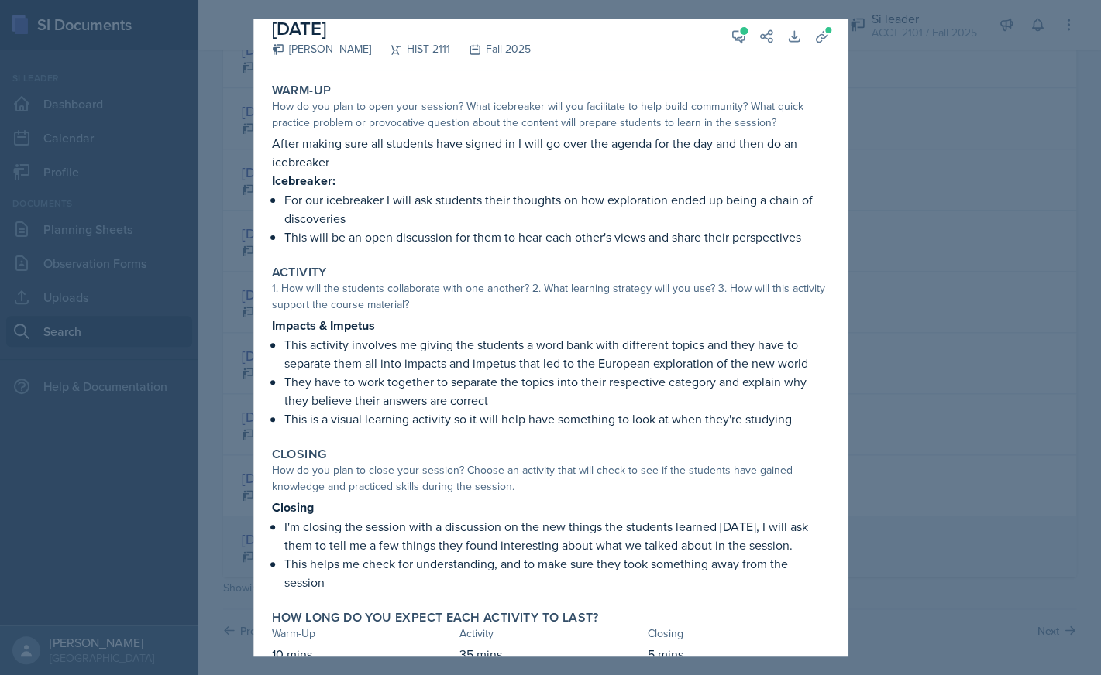
scroll to position [0, 0]
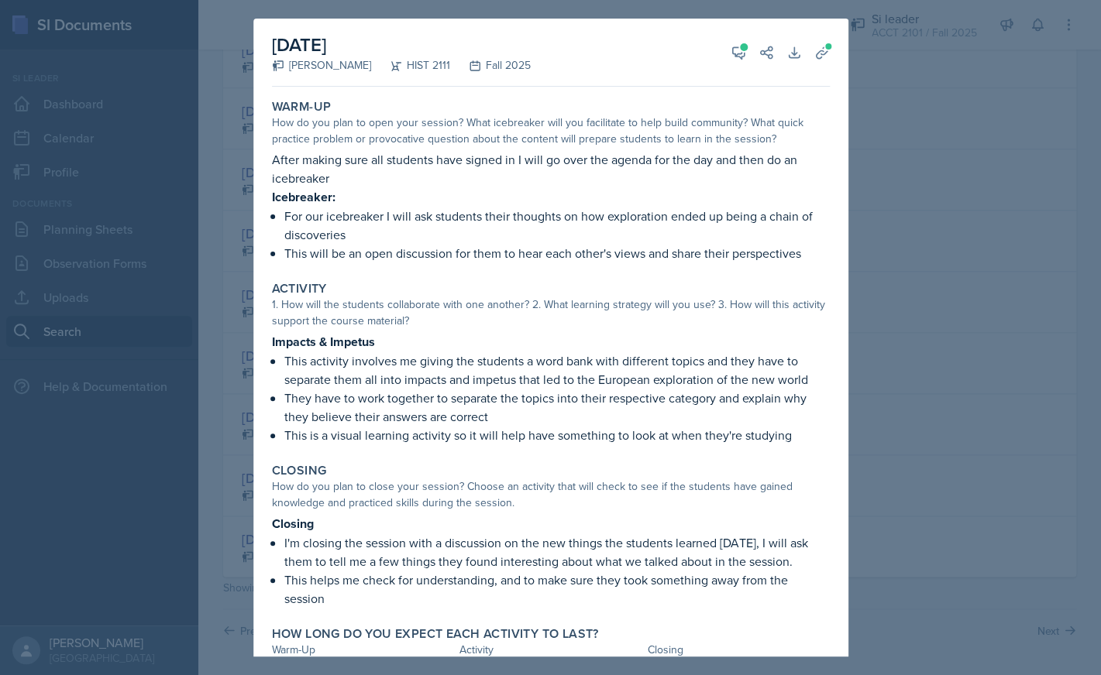
click at [939, 64] on div at bounding box center [550, 337] width 1101 height 675
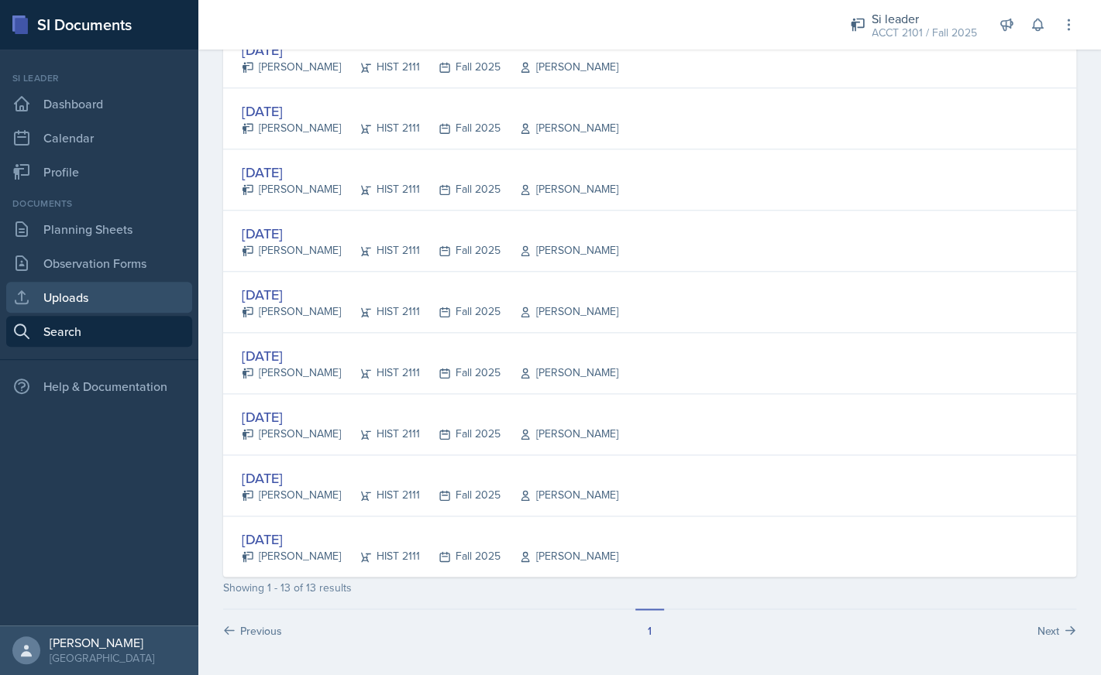
click at [108, 294] on link "Uploads" at bounding box center [99, 297] width 186 height 31
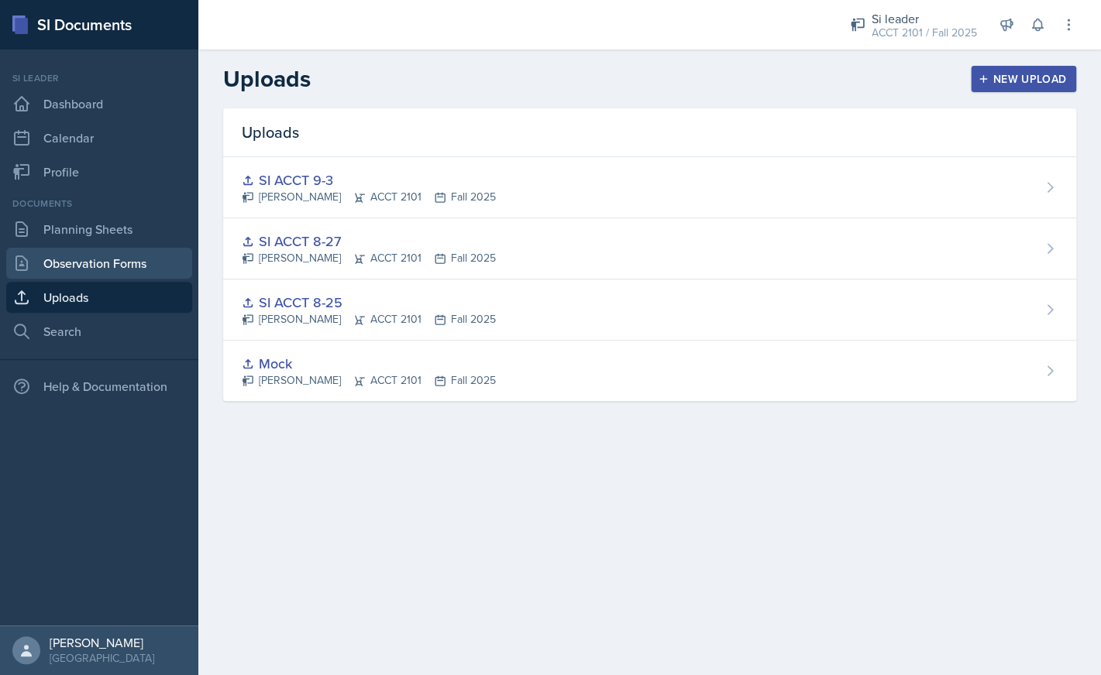
click at [129, 267] on link "Observation Forms" at bounding box center [99, 263] width 186 height 31
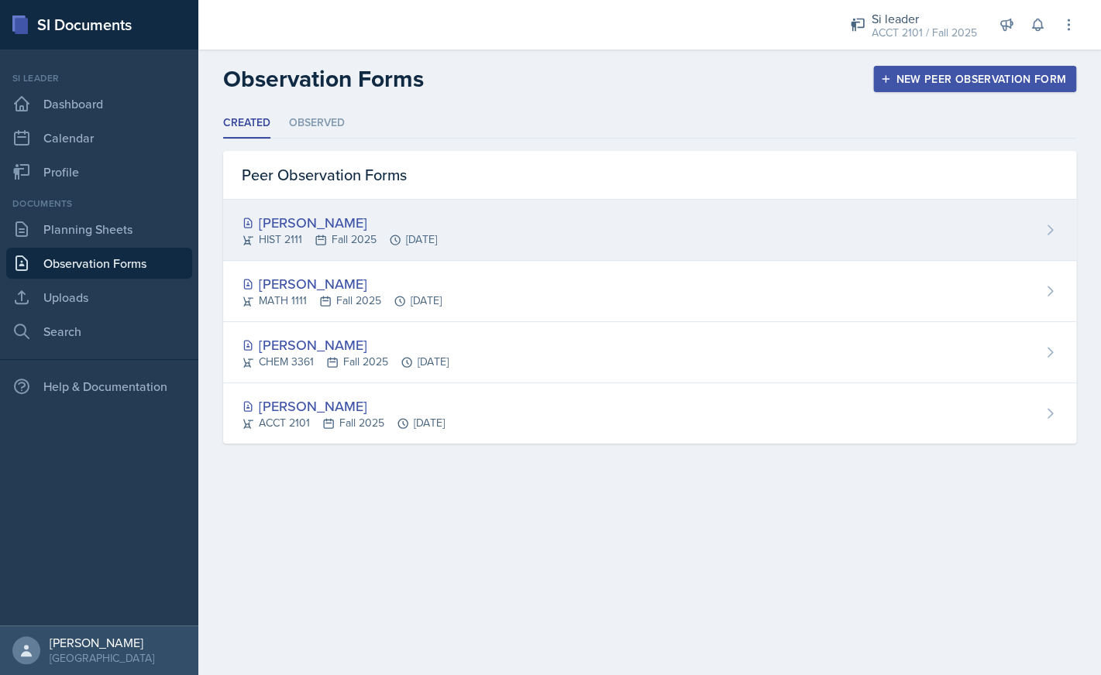
click at [603, 232] on div "[PERSON_NAME] HIST 2111 Fall 2025 [DATE]" at bounding box center [649, 230] width 853 height 61
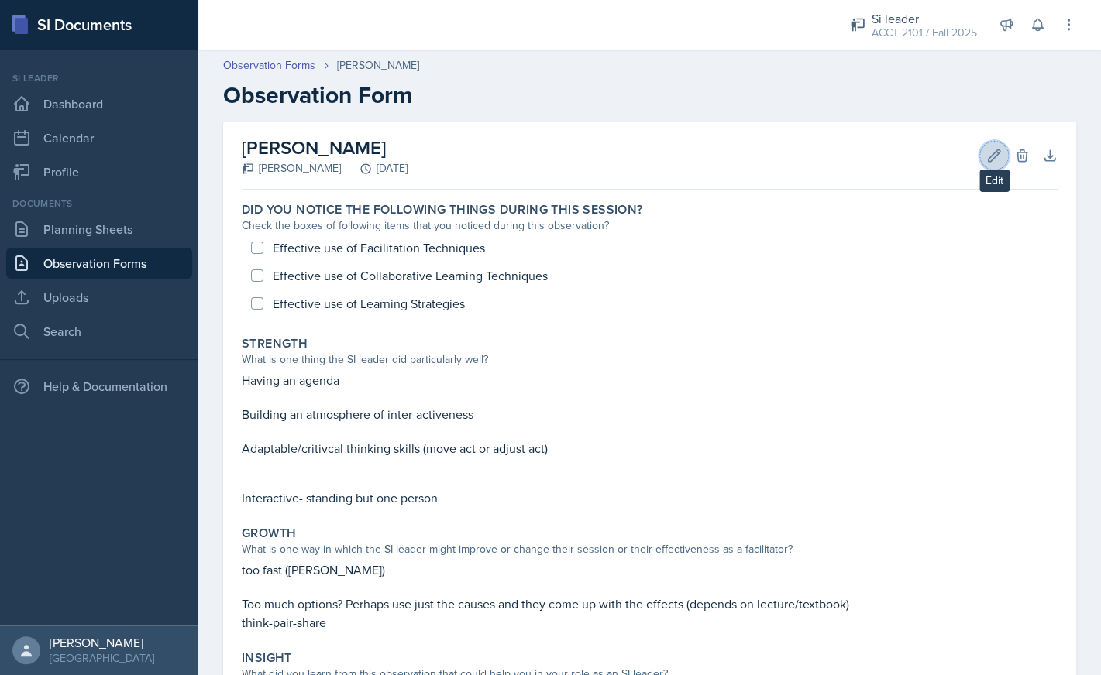
click at [990, 158] on icon at bounding box center [993, 155] width 15 height 15
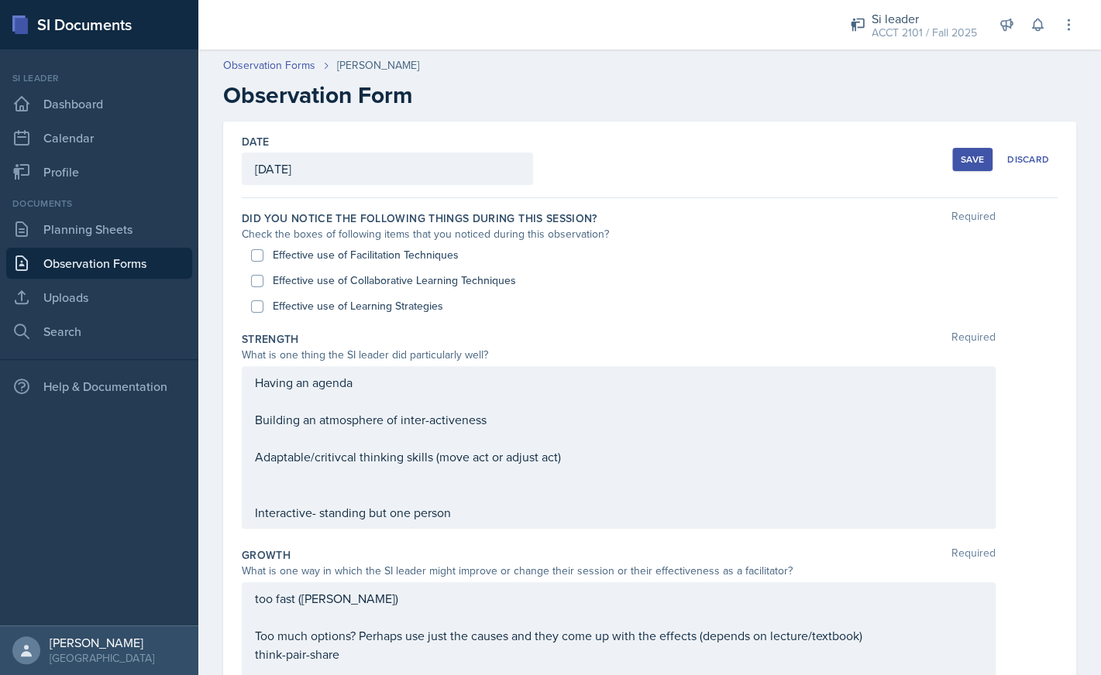
click at [328, 261] on label "Effective use of Facilitation Techniques" at bounding box center [366, 255] width 186 height 16
click at [263, 261] on input "Effective use of Facilitation Techniques" at bounding box center [257, 255] width 12 height 12
checkbox input "true"
click at [254, 307] on input "Effective use of Learning Strategies" at bounding box center [257, 307] width 12 height 12
checkbox input "true"
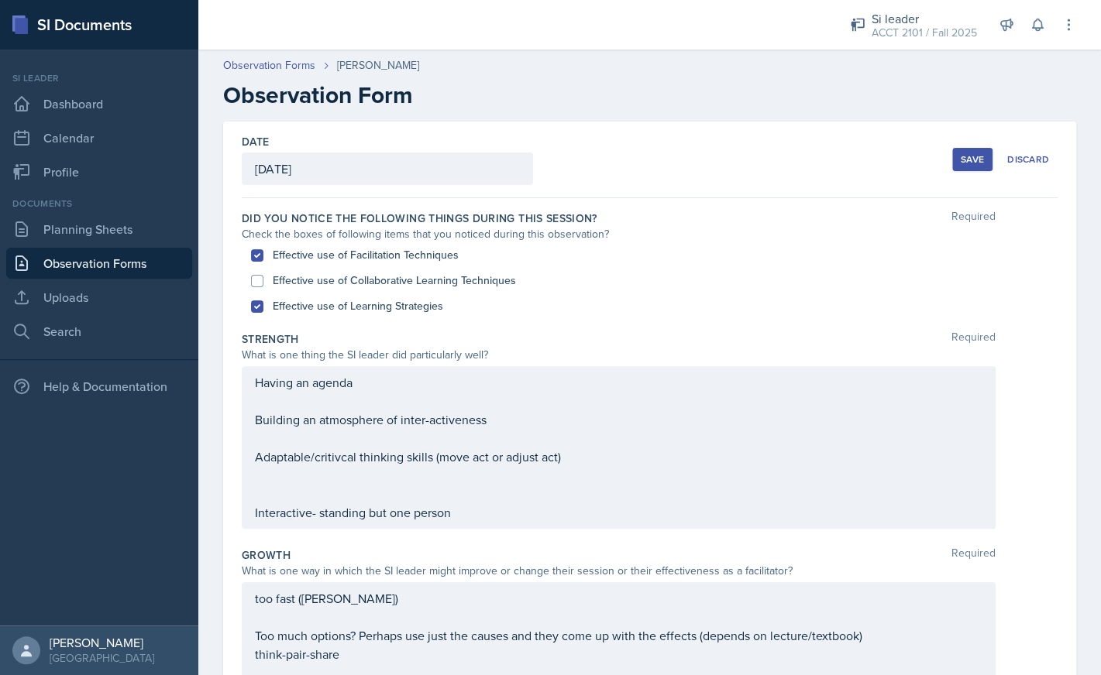
click at [219, 355] on div "Date [DATE] [DATE] 31 1 2 3 4 5 6 7 8 9 10 11 12 13 14 15 16 17 18 19 20 21 22 …" at bounding box center [649, 585] width 902 height 927
